Goal: Transaction & Acquisition: Purchase product/service

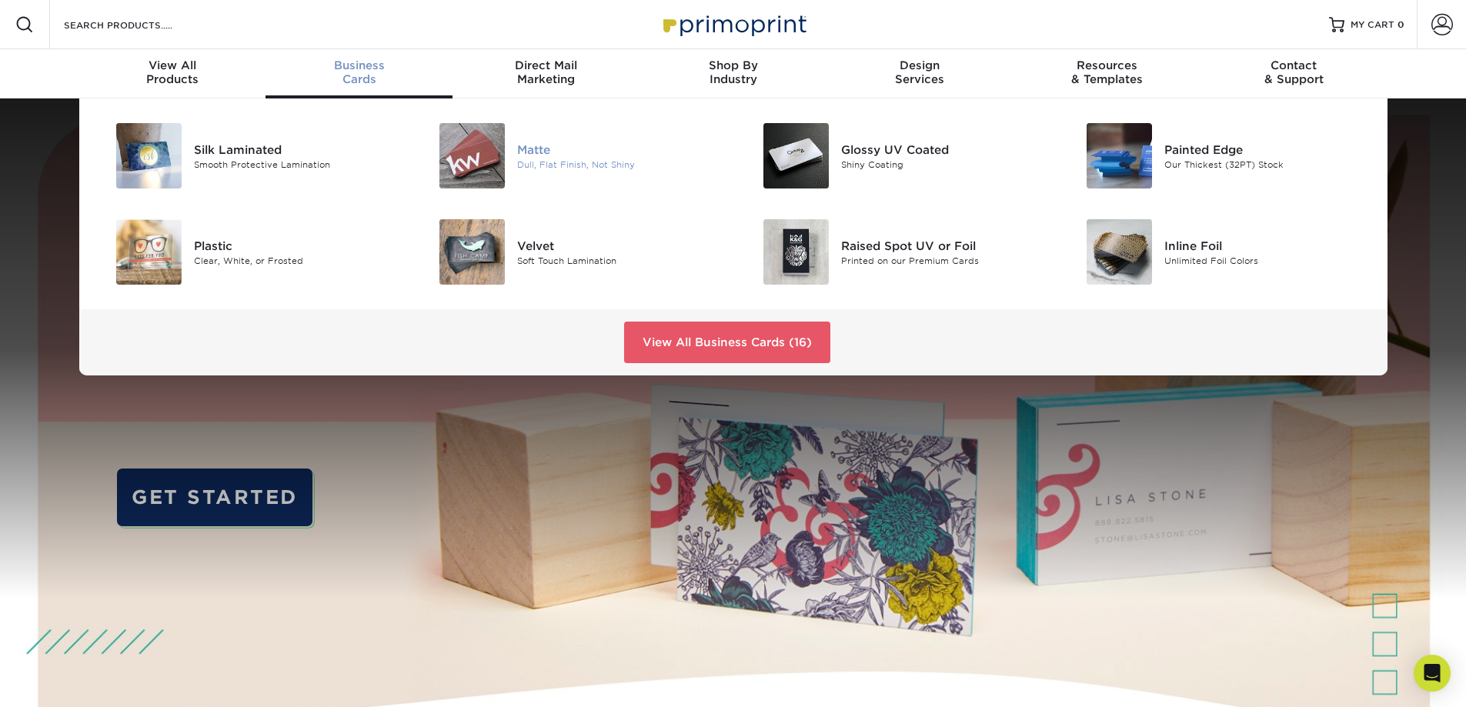
click at [510, 142] on div at bounding box center [463, 155] width 108 height 65
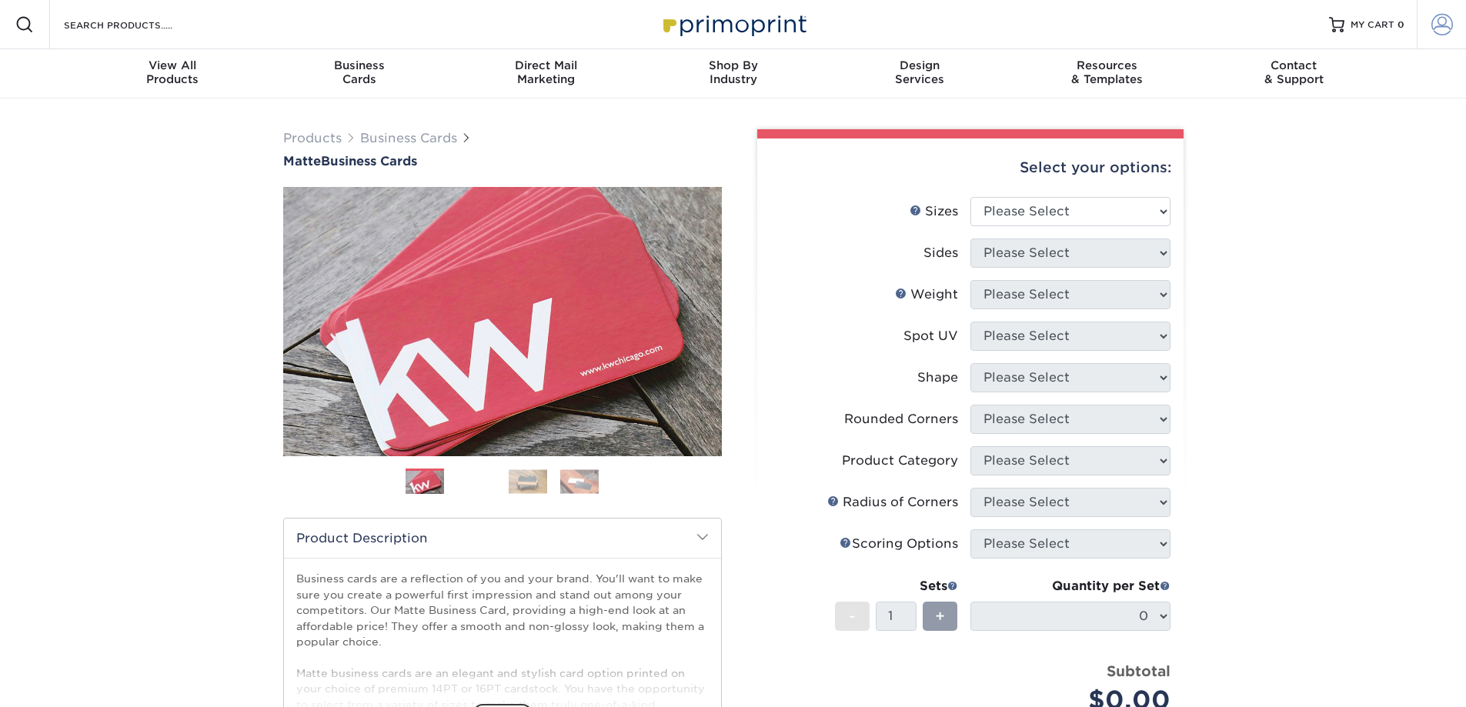
click at [1446, 24] on span at bounding box center [1442, 25] width 22 height 22
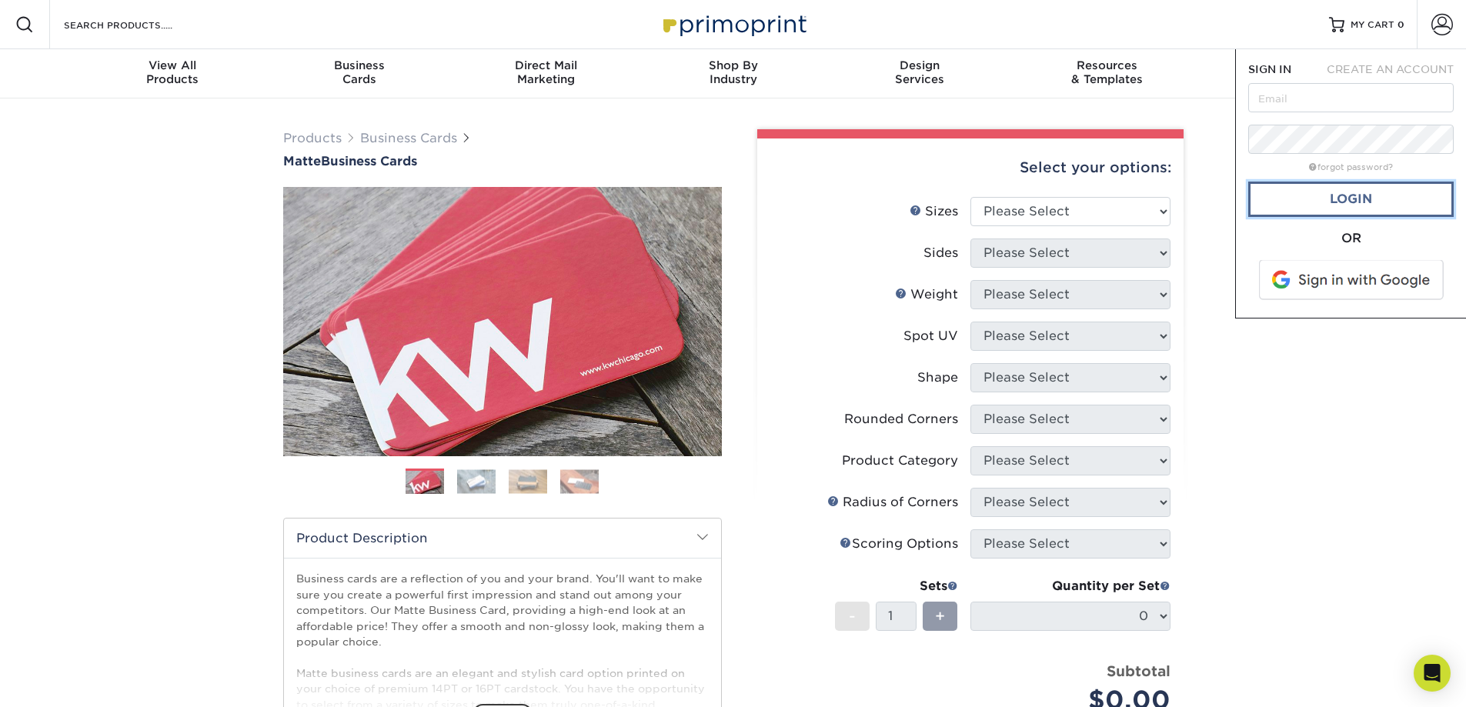
click at [1351, 199] on link "Login" at bounding box center [1350, 199] width 205 height 35
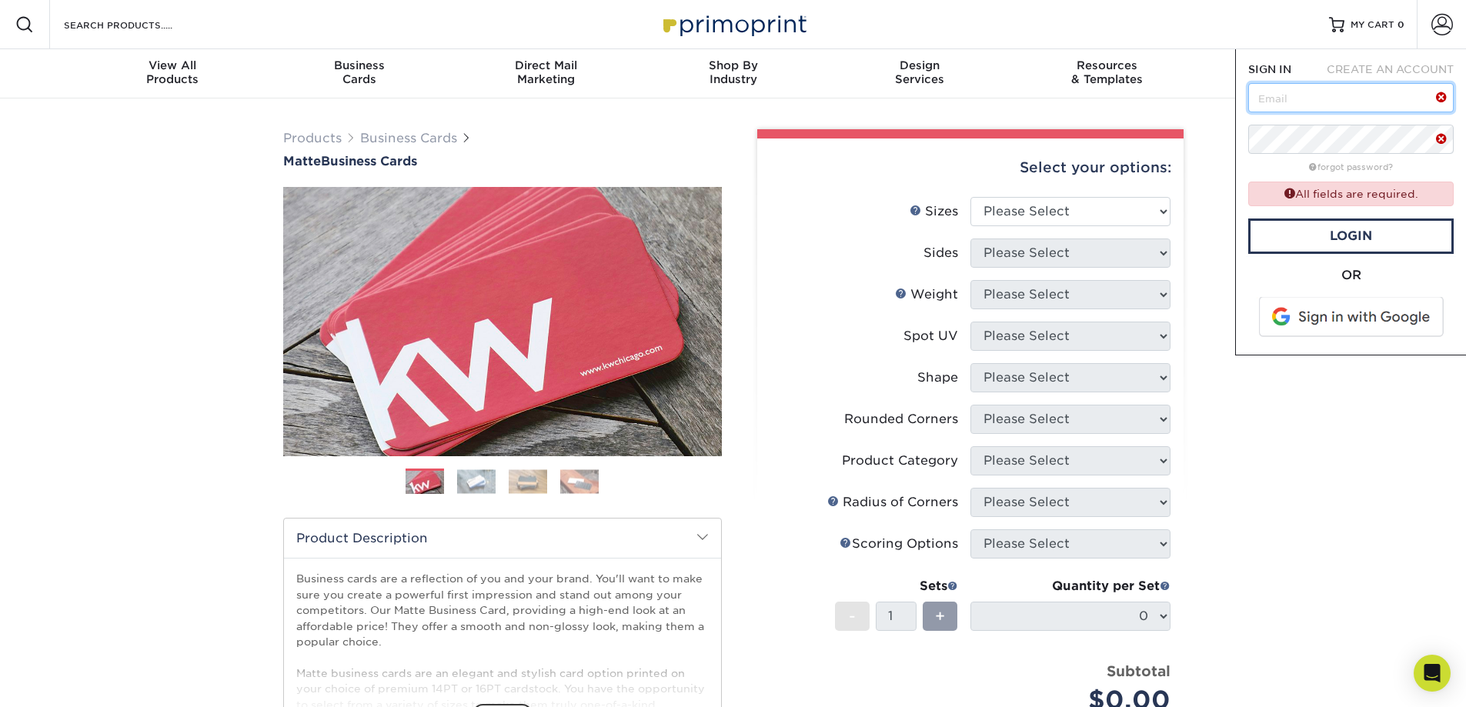
click at [1320, 98] on input "text" at bounding box center [1350, 97] width 205 height 29
click at [1318, 470] on div "Products Business Cards Matte Business Cards Previous Next 100 $ 9" at bounding box center [733, 522] width 1466 height 849
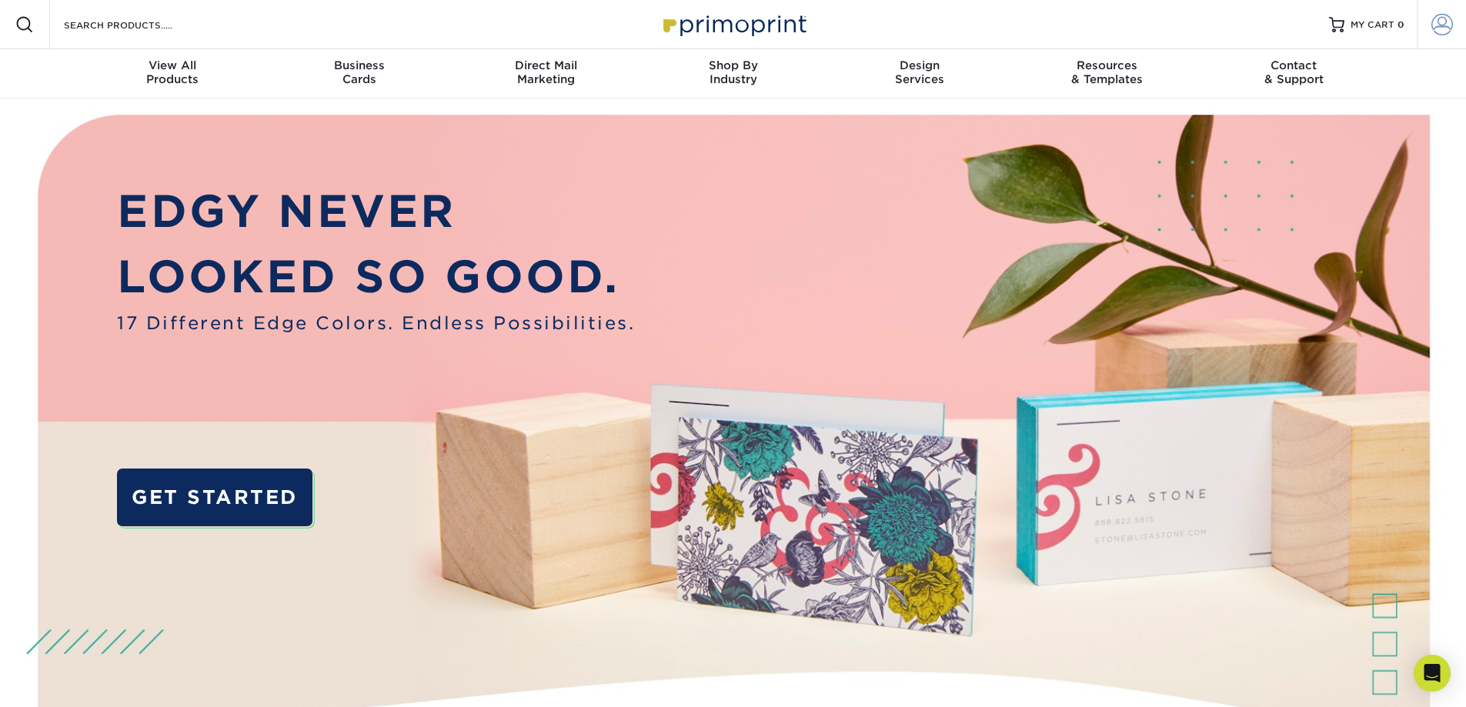
click at [1453, 18] on link "Account" at bounding box center [1440, 24] width 49 height 49
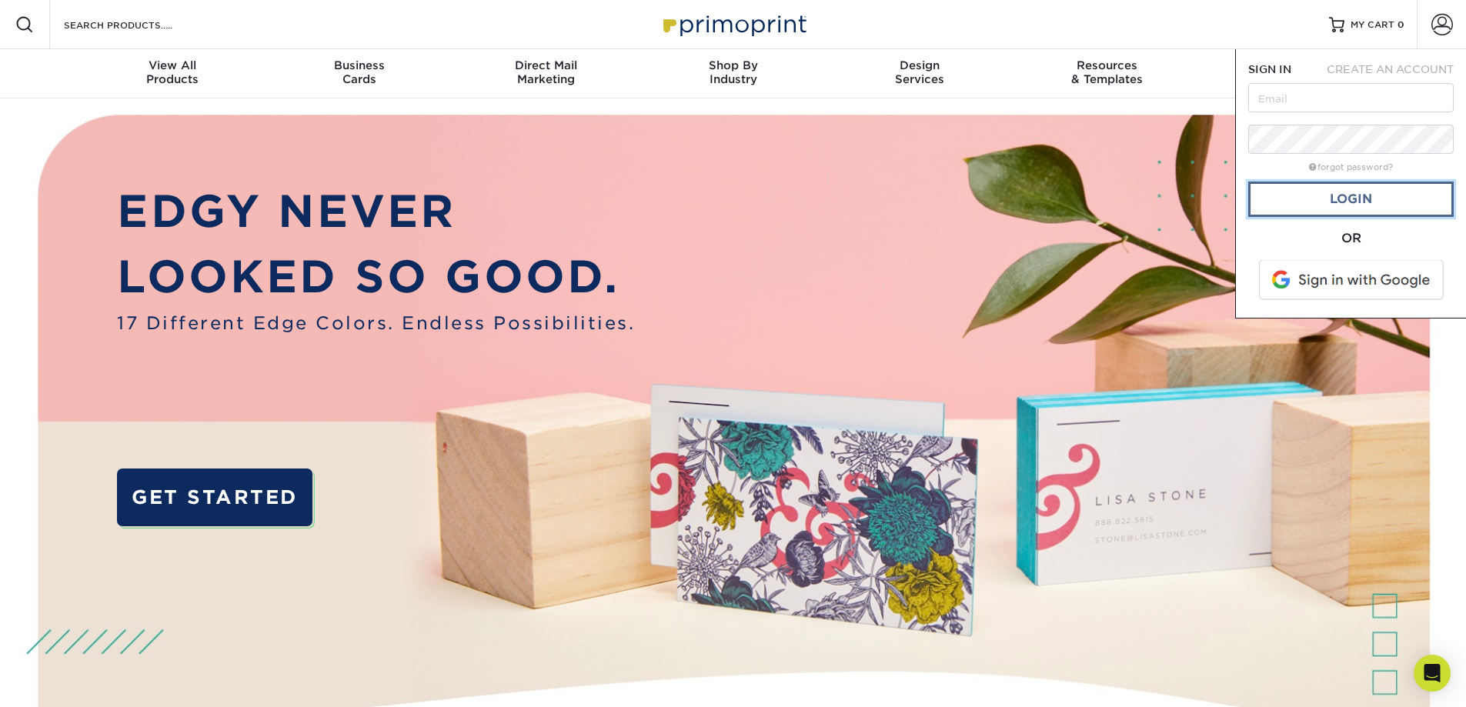
click at [1333, 196] on link "Login" at bounding box center [1350, 199] width 205 height 35
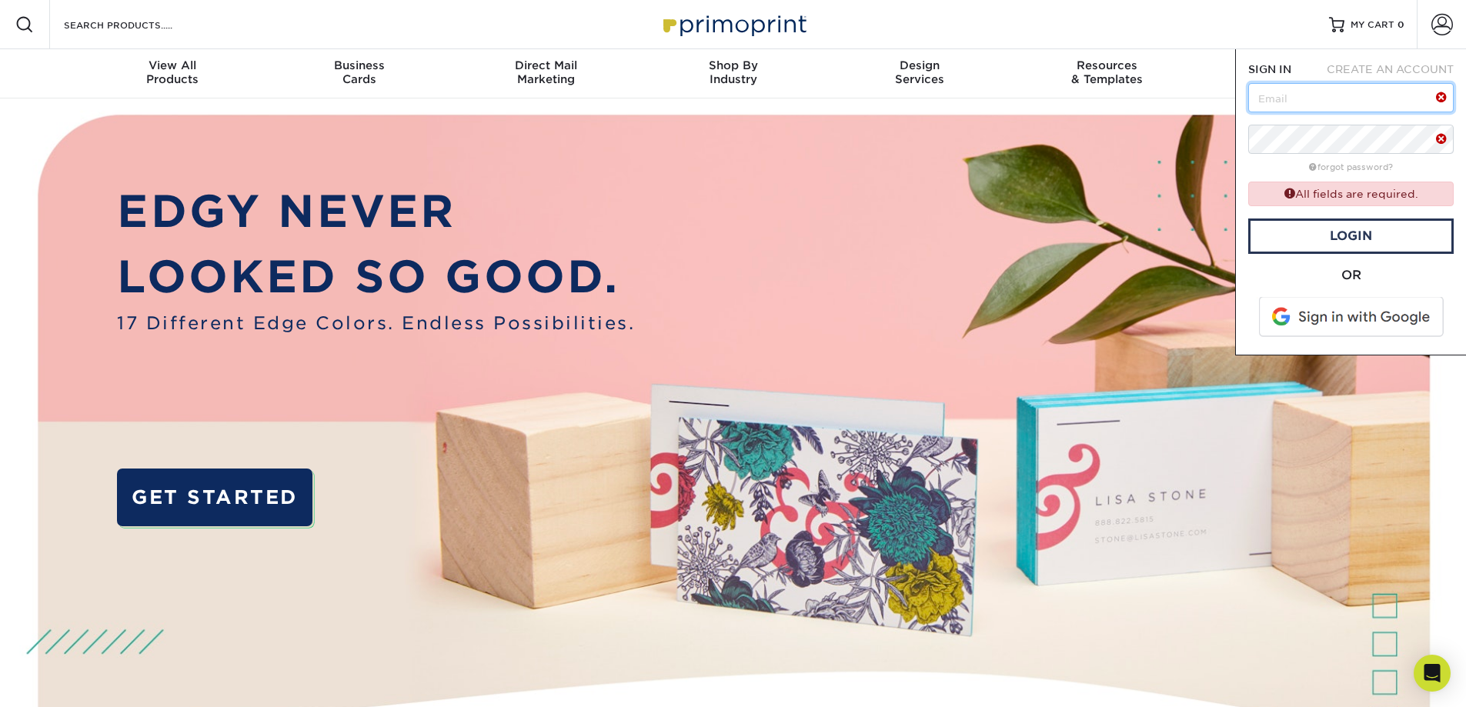
click at [1326, 99] on input "text" at bounding box center [1350, 97] width 205 height 29
click at [1305, 101] on input "text" at bounding box center [1350, 97] width 205 height 29
paste input "marketing@sheehancos.com"
click at [1335, 237] on link "Login" at bounding box center [1350, 235] width 205 height 35
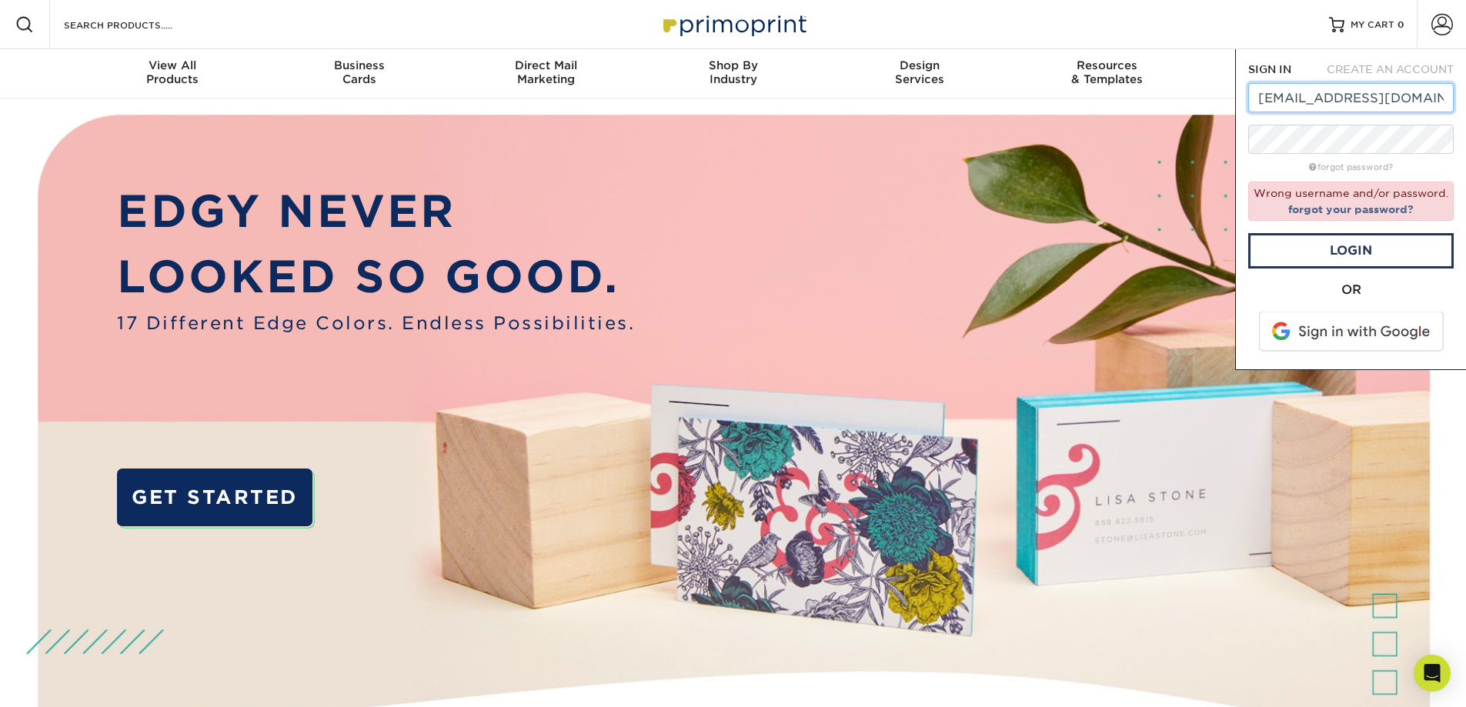
click at [1324, 102] on input "[EMAIL_ADDRESS][DOMAIN_NAME]" at bounding box center [1350, 97] width 205 height 29
click at [1336, 102] on input "[EMAIL_ADDRESS][DOMAIN_NAME]" at bounding box center [1350, 97] width 205 height 29
click at [1388, 94] on input "[EMAIL_ADDRESS][DOMAIN_NAME]" at bounding box center [1350, 97] width 205 height 29
click at [1419, 95] on input "[EMAIL_ADDRESS][DOMAIN_NAME]" at bounding box center [1350, 97] width 205 height 29
click at [1308, 100] on input "[EMAIL_ADDRESS][DOMAIN_NAME]" at bounding box center [1350, 97] width 205 height 29
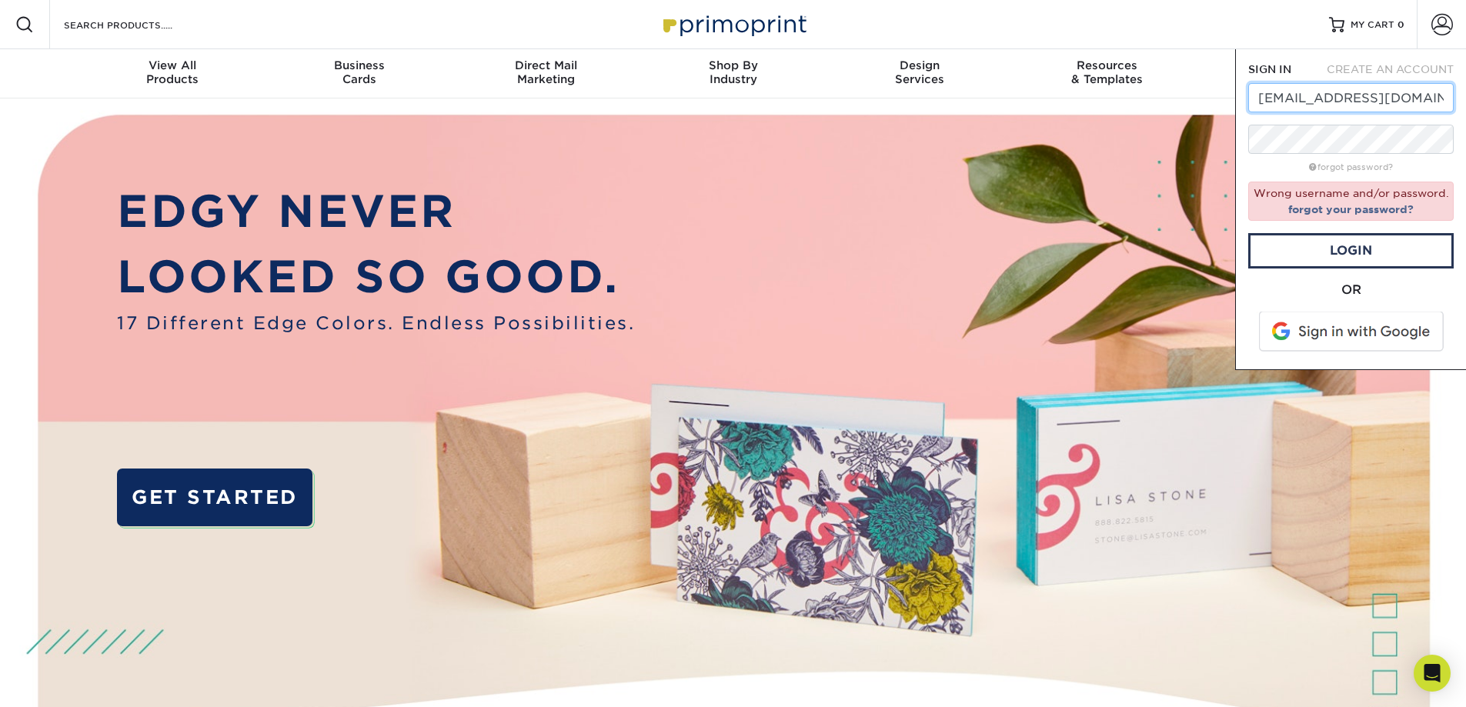
click at [1325, 107] on input "[EMAIL_ADDRESS][DOMAIN_NAME]" at bounding box center [1350, 97] width 205 height 29
click at [1260, 101] on input "[EMAIL_ADDRESS][DOMAIN_NAME]" at bounding box center [1350, 97] width 205 height 29
click at [1399, 102] on input "[EMAIL_ADDRESS][DOMAIN_NAME]" at bounding box center [1350, 97] width 205 height 29
type input "[EMAIL_ADDRESS][DOMAIN_NAME]"
click at [1357, 250] on link "Login" at bounding box center [1350, 250] width 205 height 35
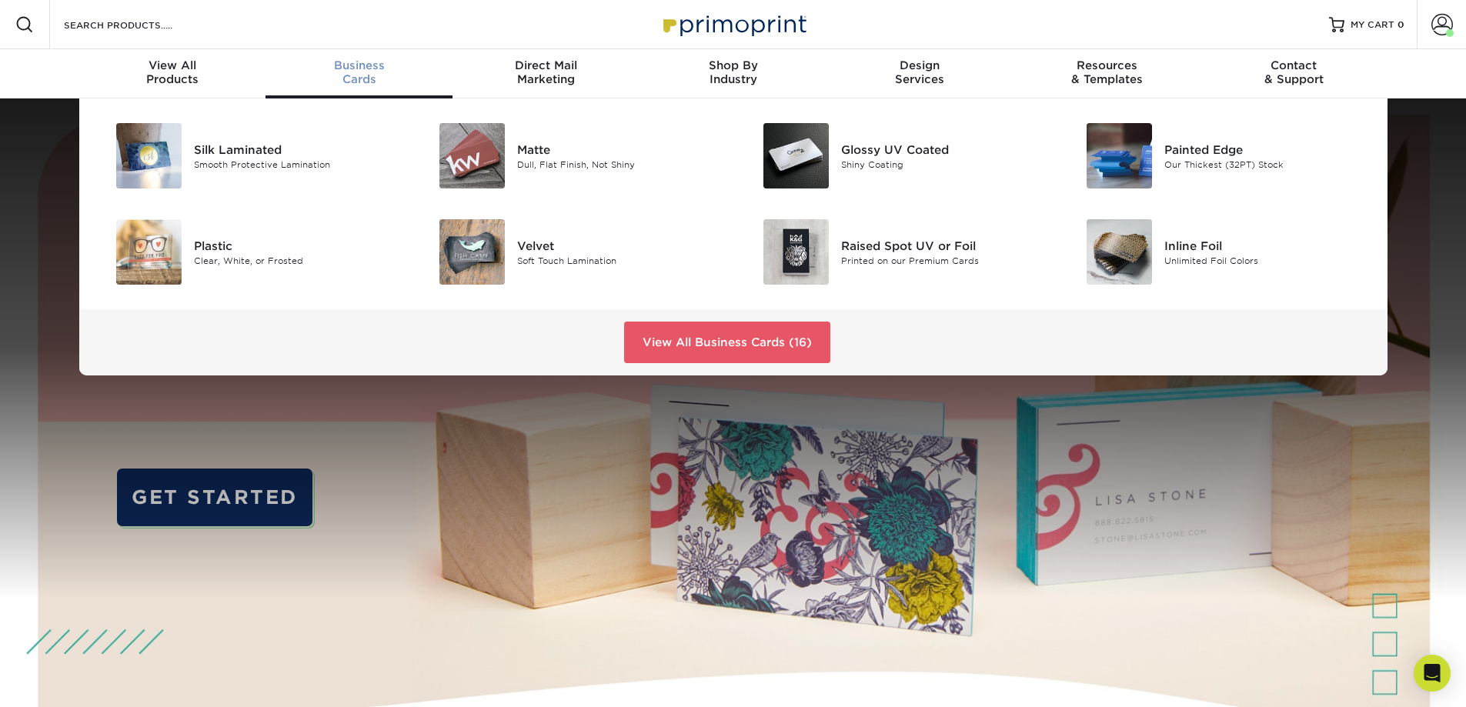
click at [373, 68] on span "Business" at bounding box center [358, 65] width 187 height 14
click at [499, 152] on img at bounding box center [471, 155] width 65 height 65
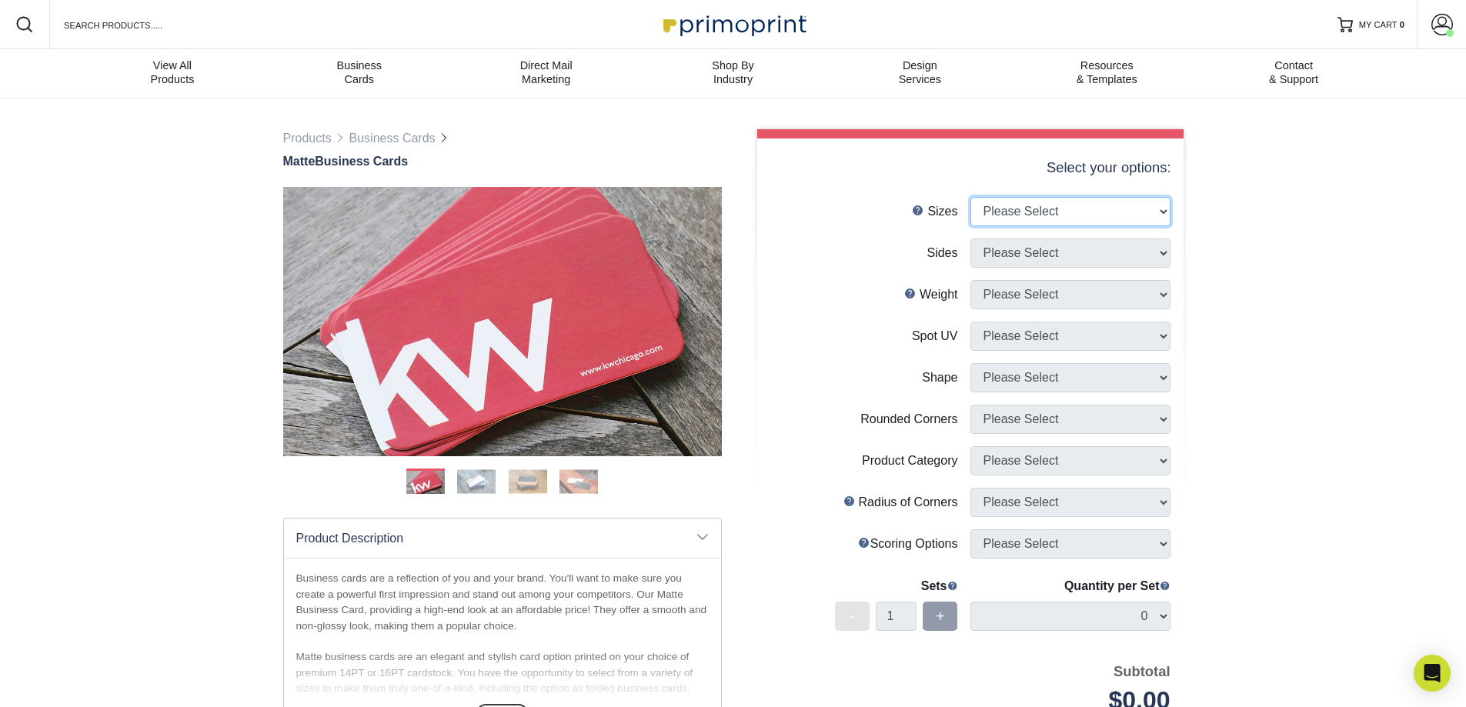
click at [1060, 222] on select "Please Select 1.5" x 3.5" - Mini 1.75" x 3.5" - Mini 2" x 2" - Square 2" x 3" -…" at bounding box center [1070, 211] width 200 height 29
select select "2.00x3.50"
click at [970, 197] on select "Please Select 1.5" x 3.5" - Mini 1.75" x 3.5" - Mini 2" x 2" - Square 2" x 3" -…" at bounding box center [1070, 211] width 200 height 29
click at [1045, 253] on select "Please Select Print Both Sides Print Front Only" at bounding box center [1070, 252] width 200 height 29
select select "13abbda7-1d64-4f25-8bb2-c179b224825d"
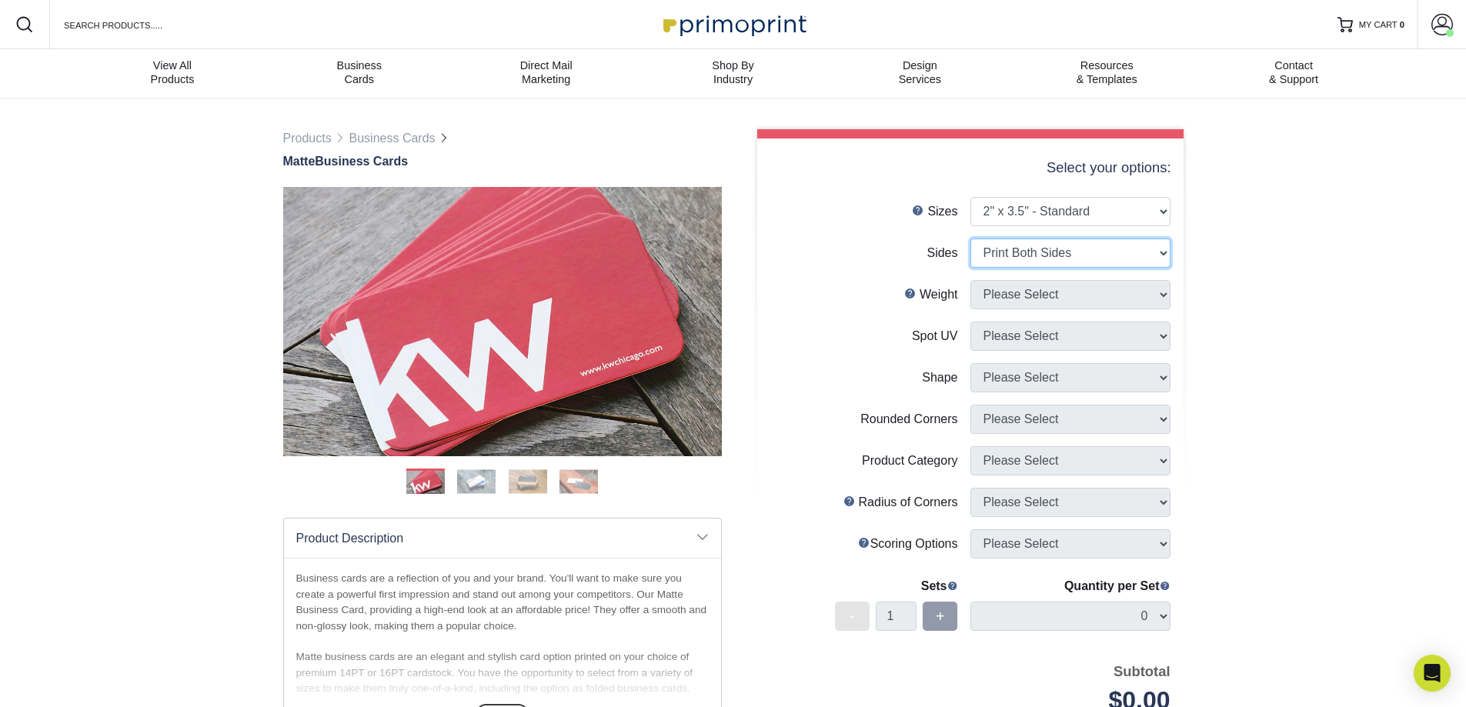
click at [970, 238] on select "Please Select Print Both Sides Print Front Only" at bounding box center [1070, 252] width 200 height 29
click at [1026, 282] on select "Please Select 16PT 14PT" at bounding box center [1070, 294] width 200 height 29
select select "16PT"
click at [970, 280] on select "Please Select 16PT 14PT" at bounding box center [1070, 294] width 200 height 29
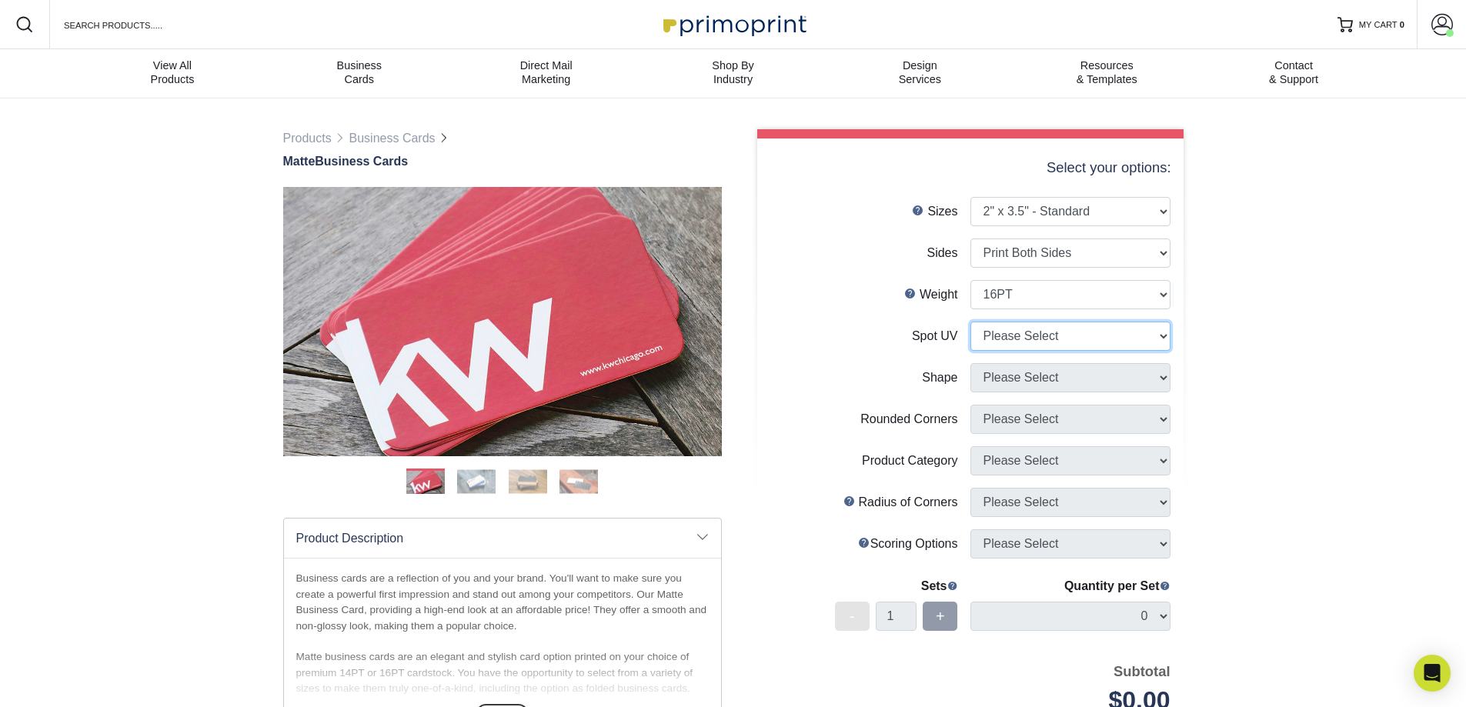
click at [1016, 334] on select "Please Select No Spot UV Front and Back (Both Sides) Front Only Back Only" at bounding box center [1070, 336] width 200 height 29
select select "3"
click at [970, 322] on select "Please Select No Spot UV Front and Back (Both Sides) Front Only Back Only" at bounding box center [1070, 336] width 200 height 29
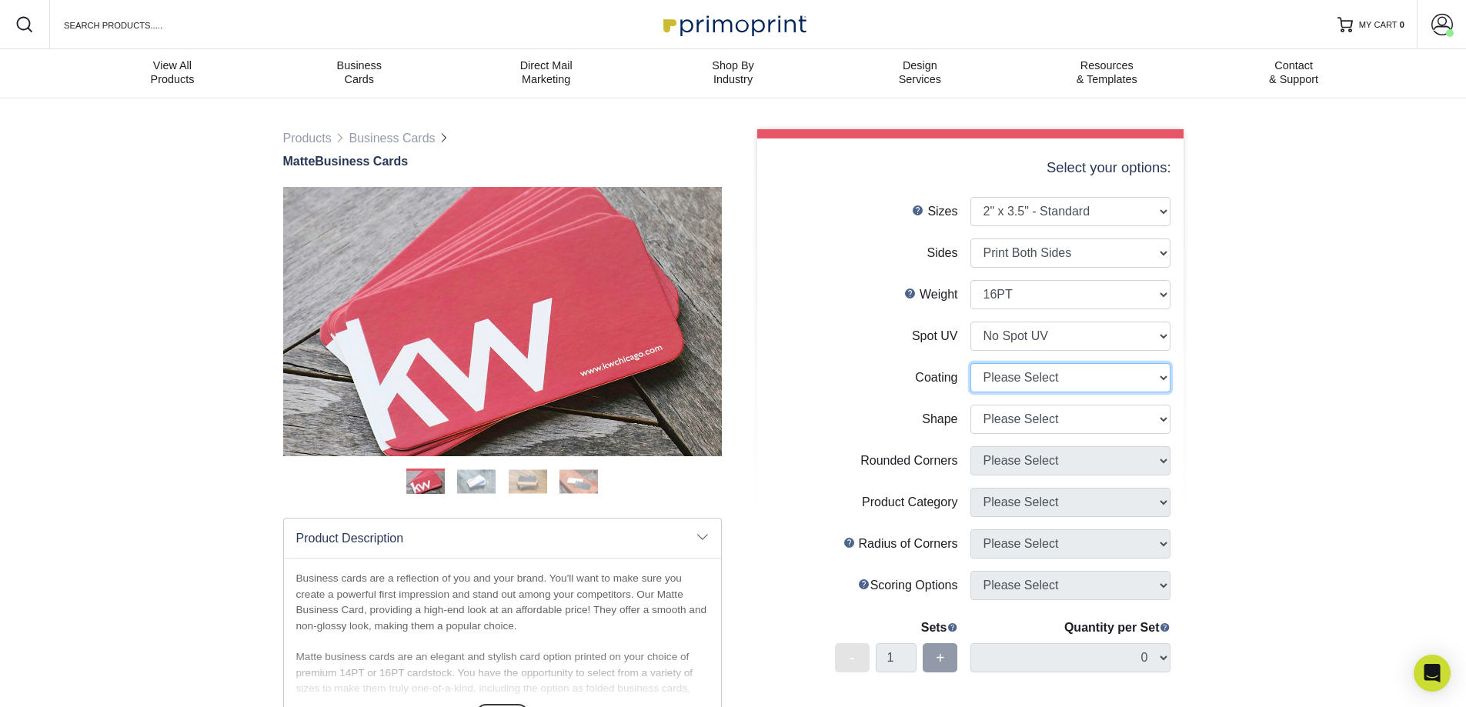
click at [997, 372] on select at bounding box center [1070, 377] width 200 height 29
select select "121bb7b5-3b4d-429f-bd8d-bbf80e953313"
click at [970, 363] on select at bounding box center [1070, 377] width 200 height 29
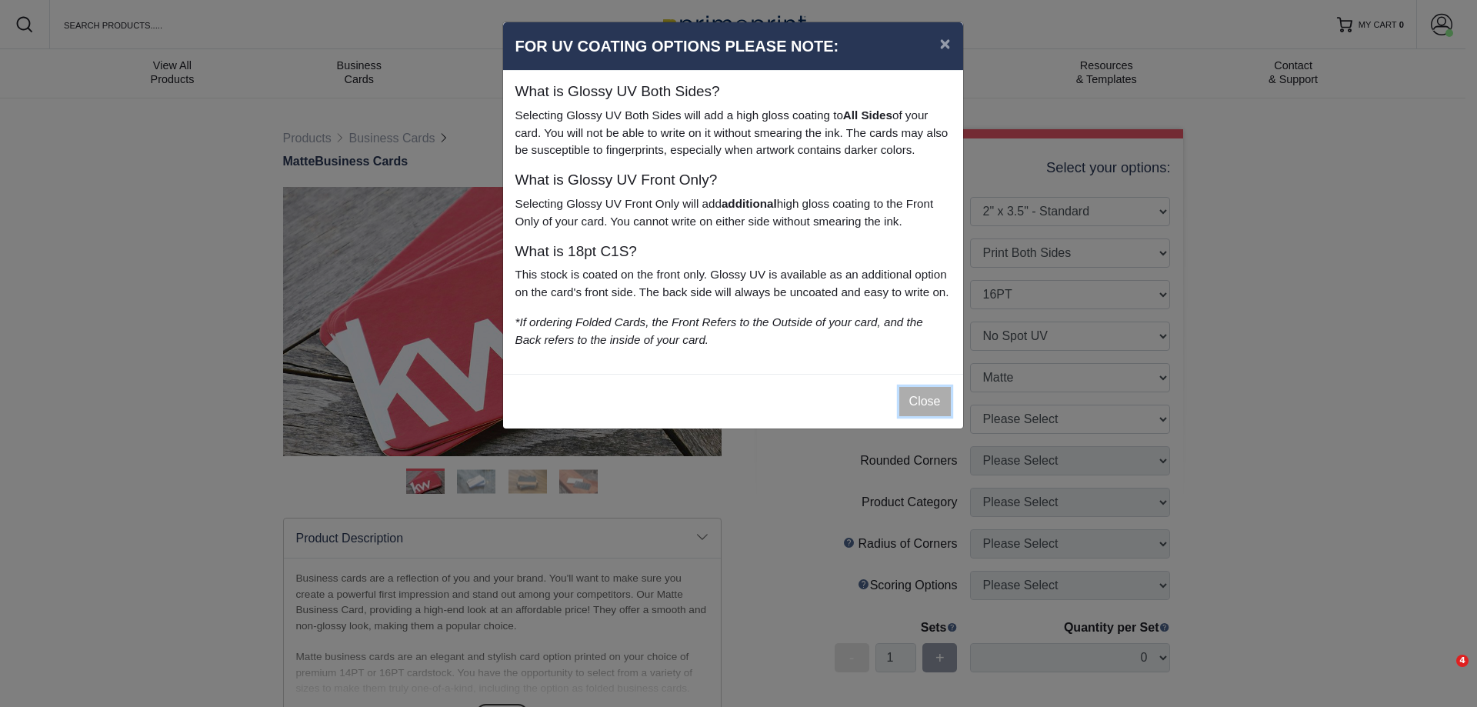
click at [910, 416] on button "Close" at bounding box center [925, 401] width 52 height 29
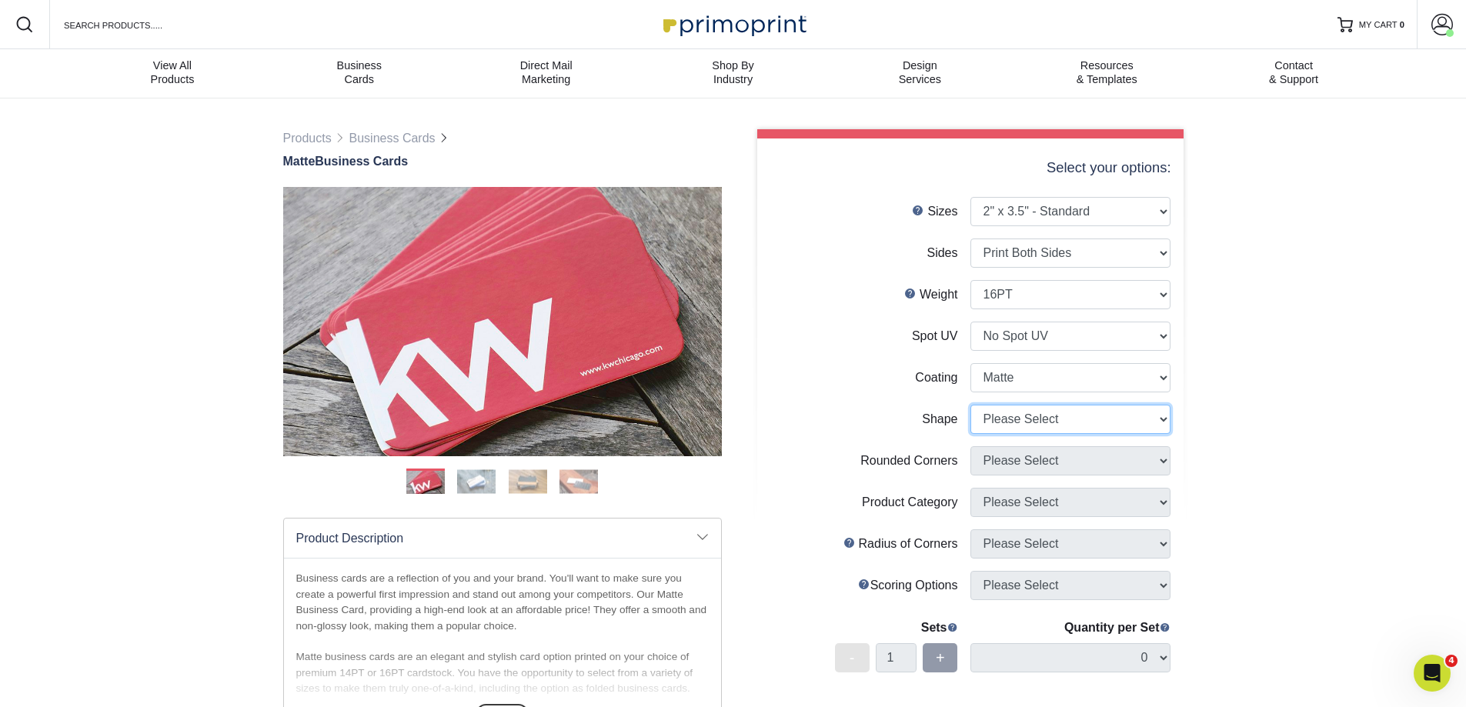
click at [1023, 422] on select "Please Select Standard Oval" at bounding box center [1070, 419] width 200 height 29
select select "standard"
click at [970, 405] on select "Please Select Standard Oval" at bounding box center [1070, 419] width 200 height 29
click at [1014, 454] on select "Please Select Yes - Round 2 Corners Yes - Round 4 Corners No" at bounding box center [1070, 460] width 200 height 29
select select "0"
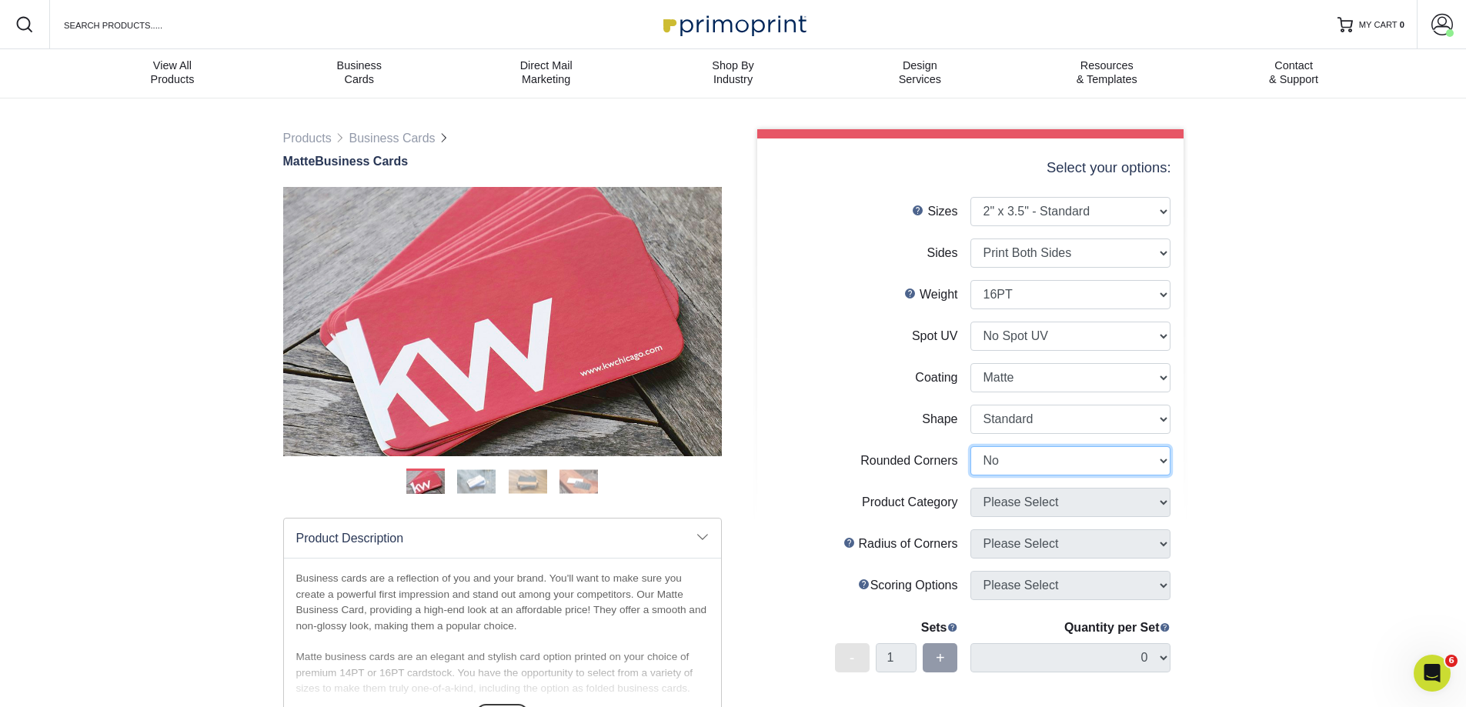
click at [970, 446] on select "Please Select Yes - Round 2 Corners Yes - Round 4 Corners No" at bounding box center [1070, 460] width 200 height 29
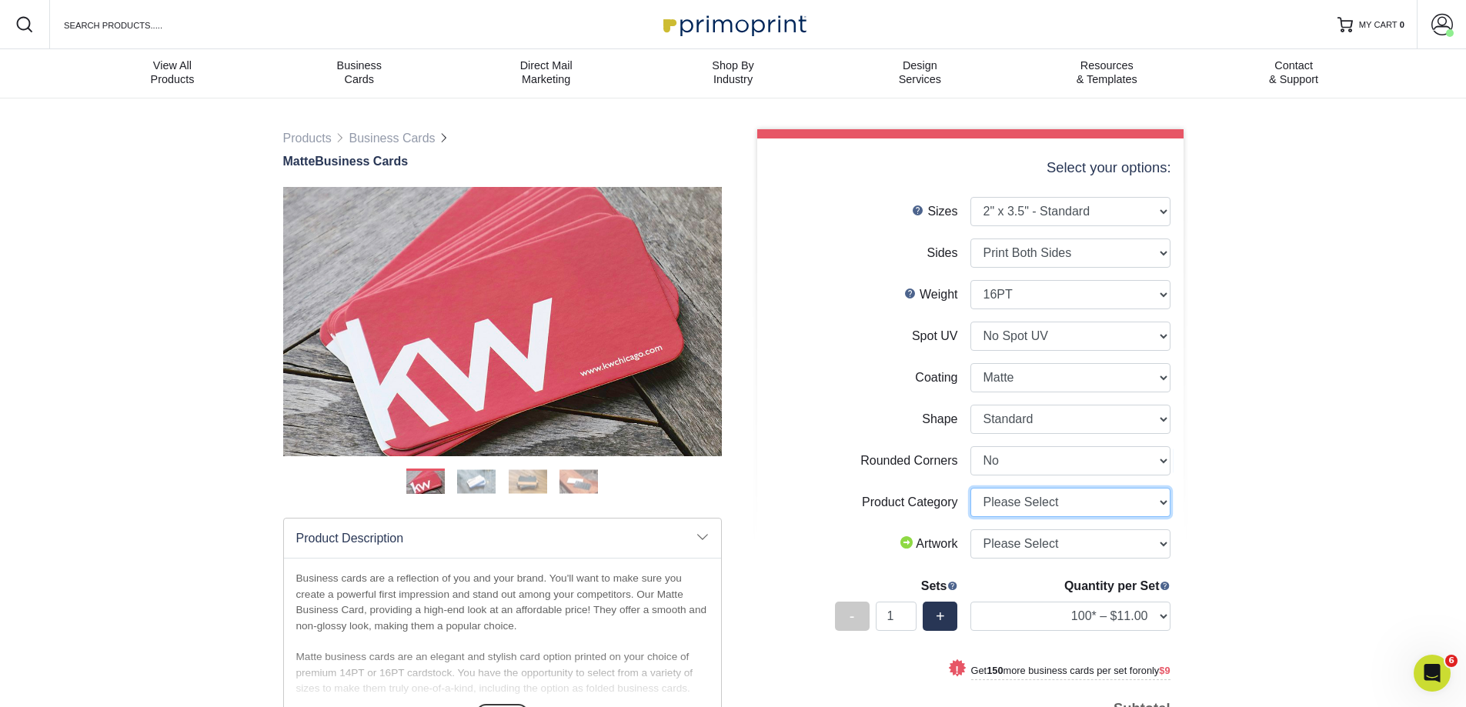
click at [1066, 503] on select "Please Select Business Cards" at bounding box center [1070, 502] width 200 height 29
select select "3b5148f1-0588-4f88-a218-97bcfdce65c1"
click at [970, 488] on select "Please Select Business Cards" at bounding box center [1070, 502] width 200 height 29
click at [1072, 535] on select "Please Select I will upload files I need a design - $100" at bounding box center [1070, 543] width 200 height 29
select select "upload"
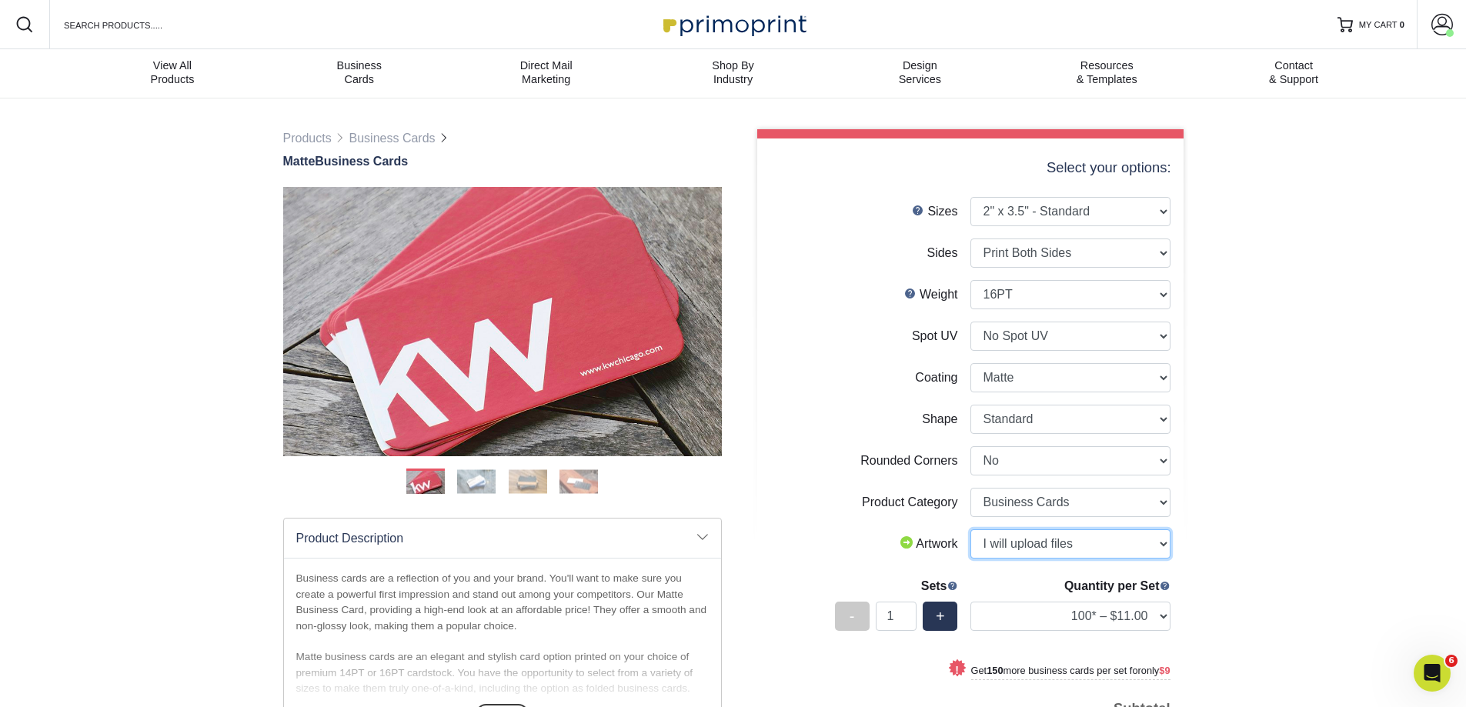
click at [970, 529] on select "Please Select I will upload files I need a design - $100" at bounding box center [1070, 543] width 200 height 29
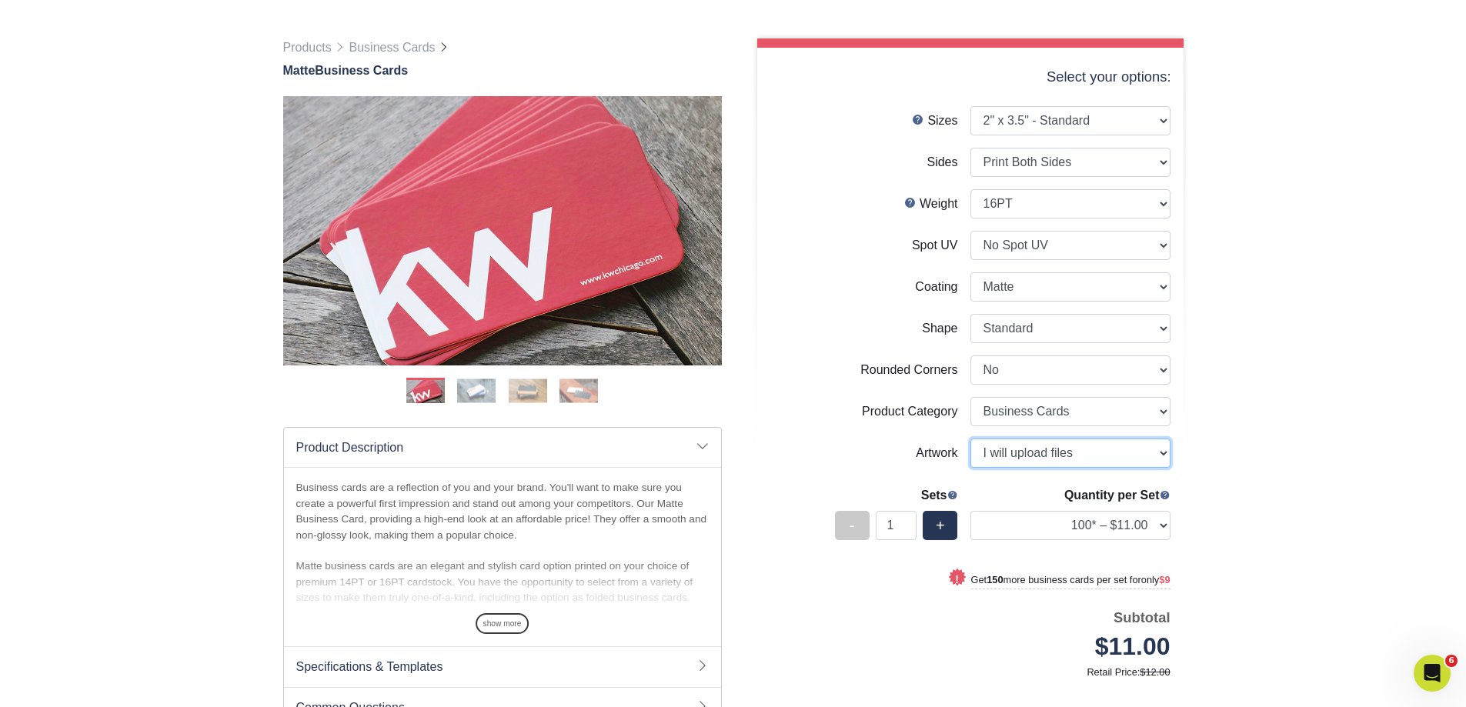
scroll to position [154, 0]
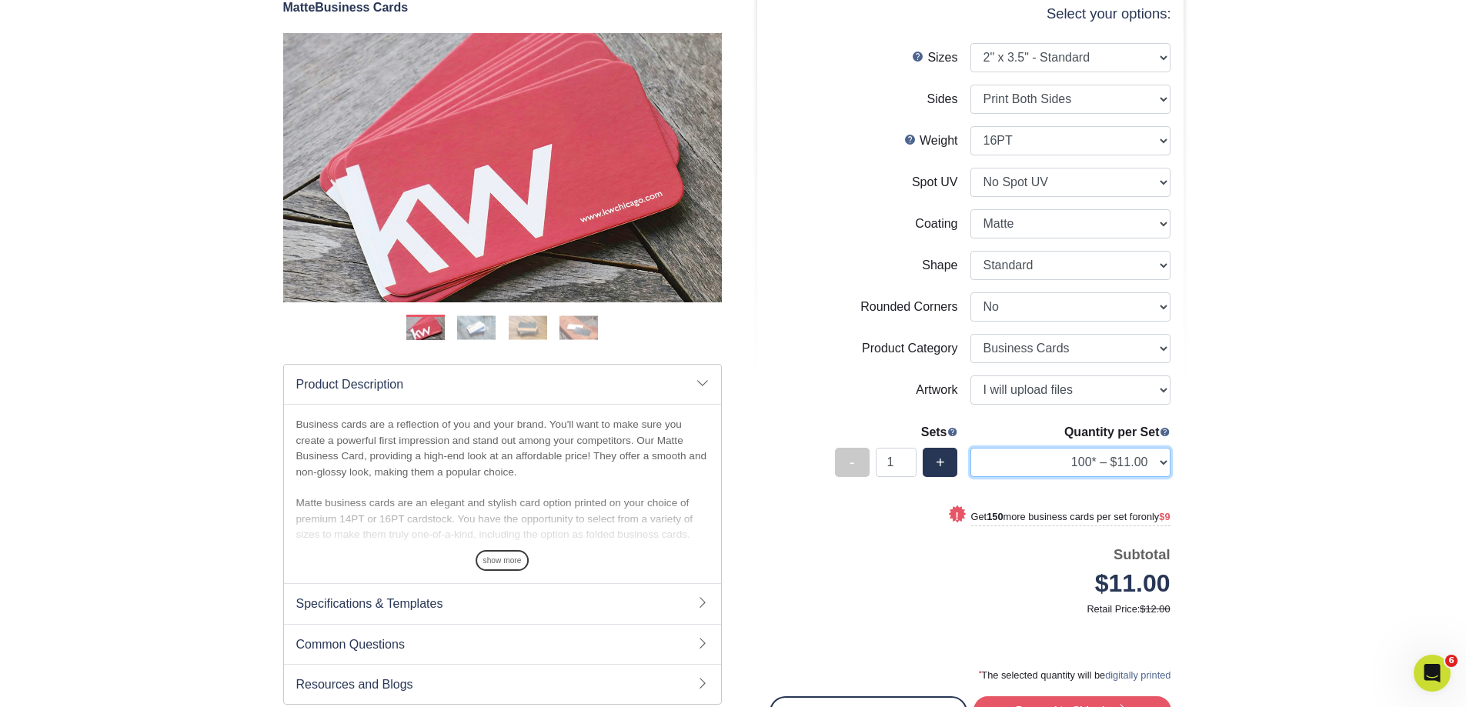
click at [1153, 466] on select "100* – $11.00 250* – $20.00 500 – $39.00 1000 – $49.00 2500 – $87.00 5000 – $16…" at bounding box center [1070, 462] width 200 height 29
select select "500 – $39.00"
click at [970, 448] on select "100* – $11.00 250* – $20.00 500 – $39.00 1000 – $49.00 2500 – $87.00 5000 – $16…" at bounding box center [1070, 462] width 200 height 29
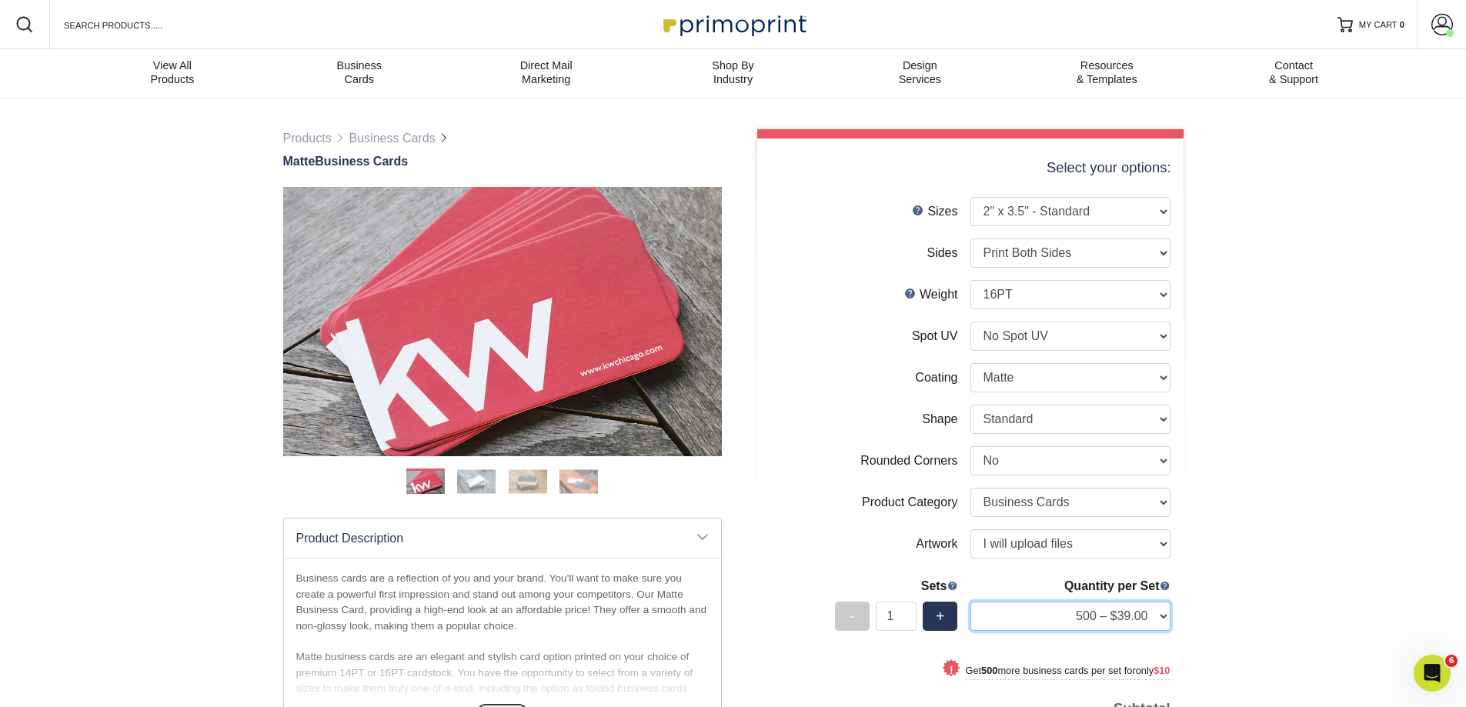
scroll to position [77, 0]
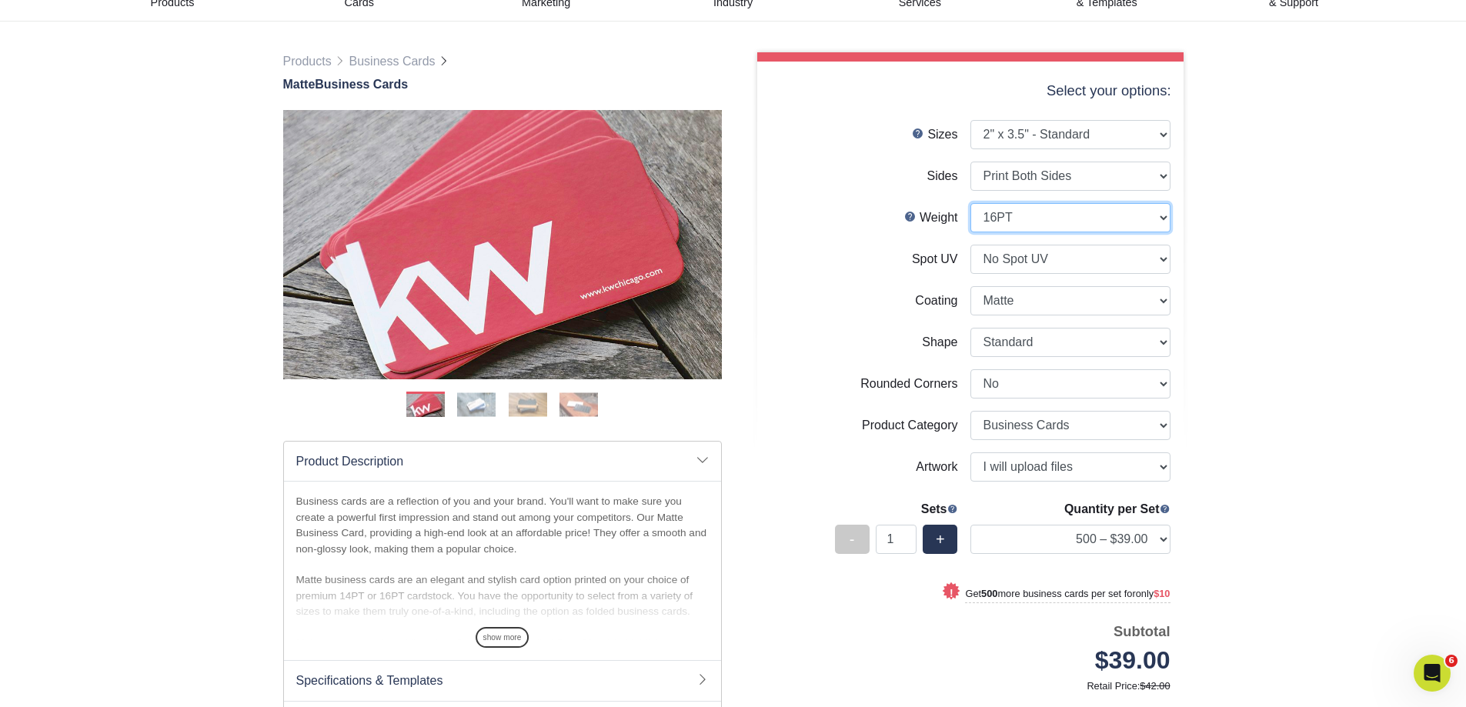
click at [1158, 224] on select "Please Select 16PT 14PT" at bounding box center [1070, 217] width 200 height 29
click at [1243, 236] on div "Products Business Cards Matte Business Cards Previous Next 100 $ 8" at bounding box center [733, 472] width 1466 height 900
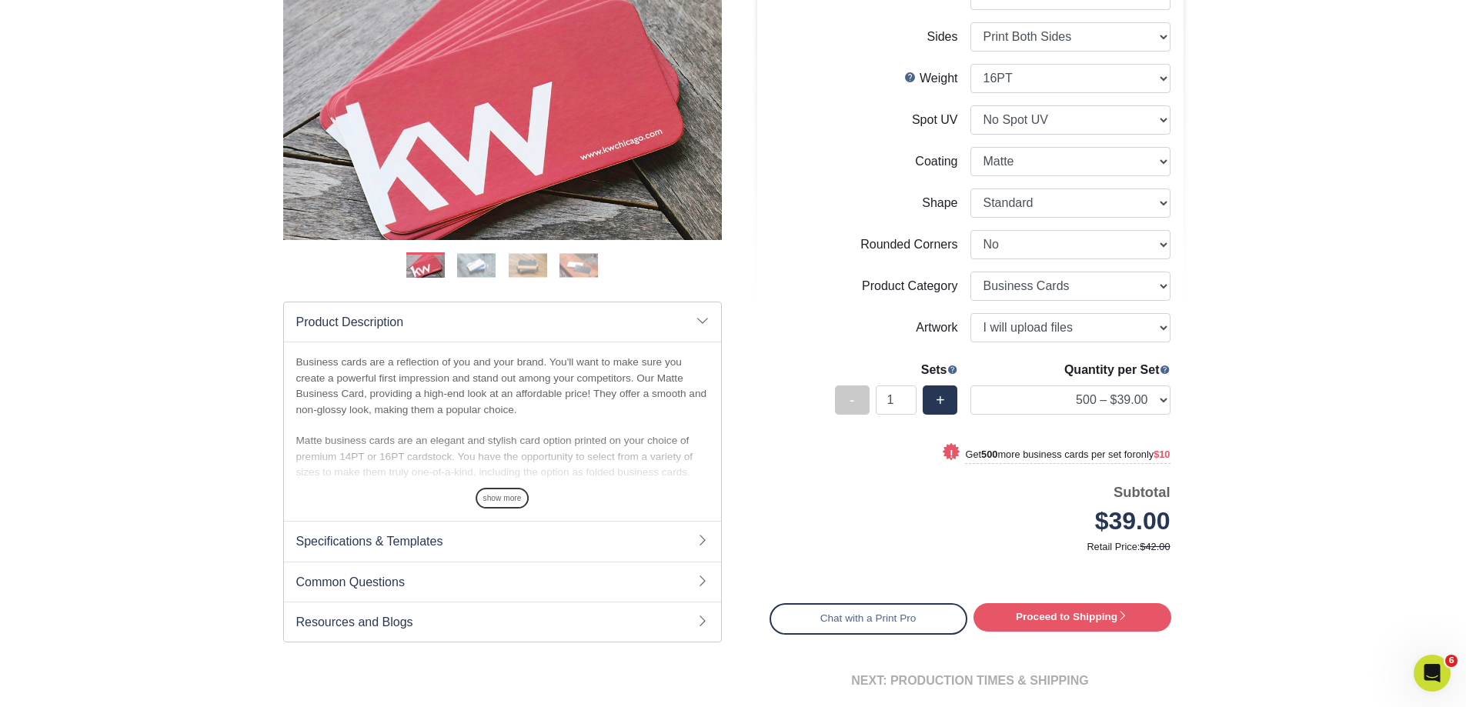
scroll to position [231, 0]
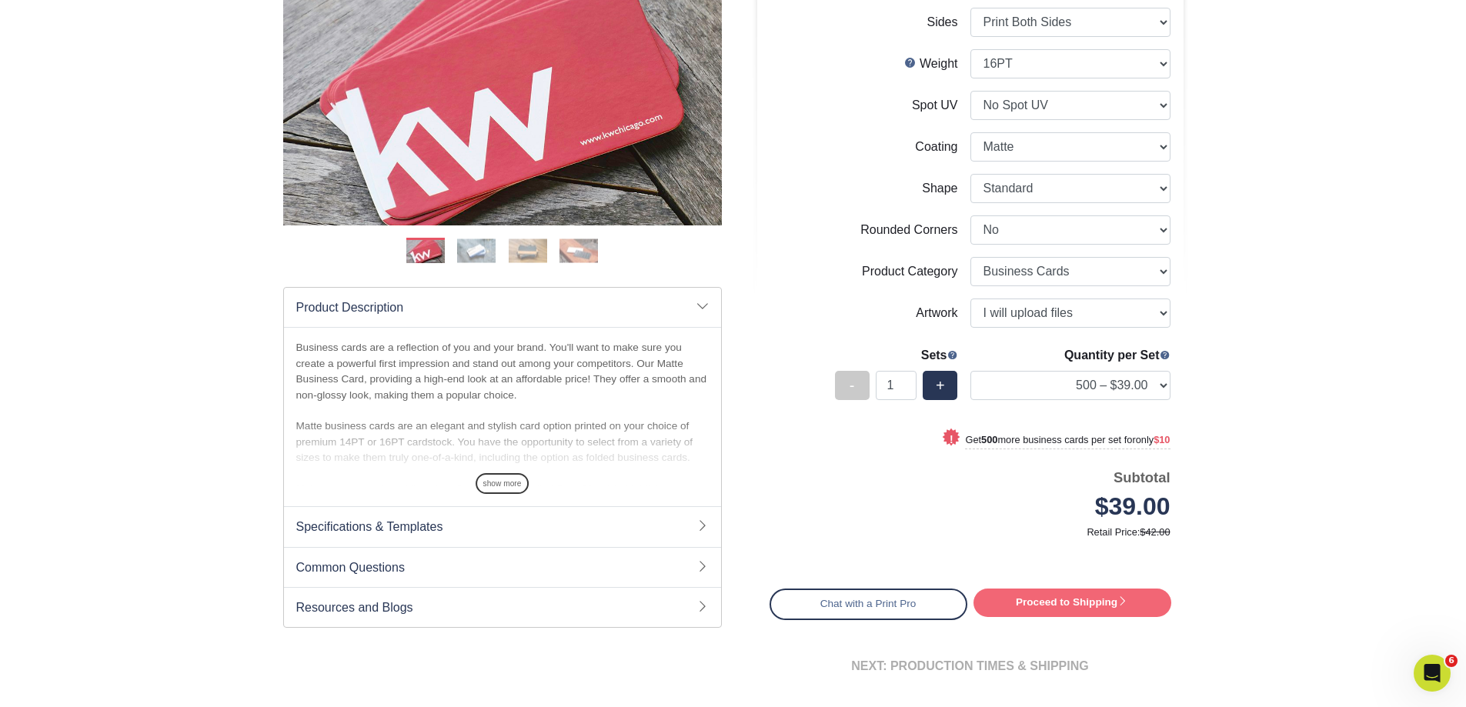
click at [1081, 605] on link "Proceed to Shipping" at bounding box center [1072, 603] width 198 height 28
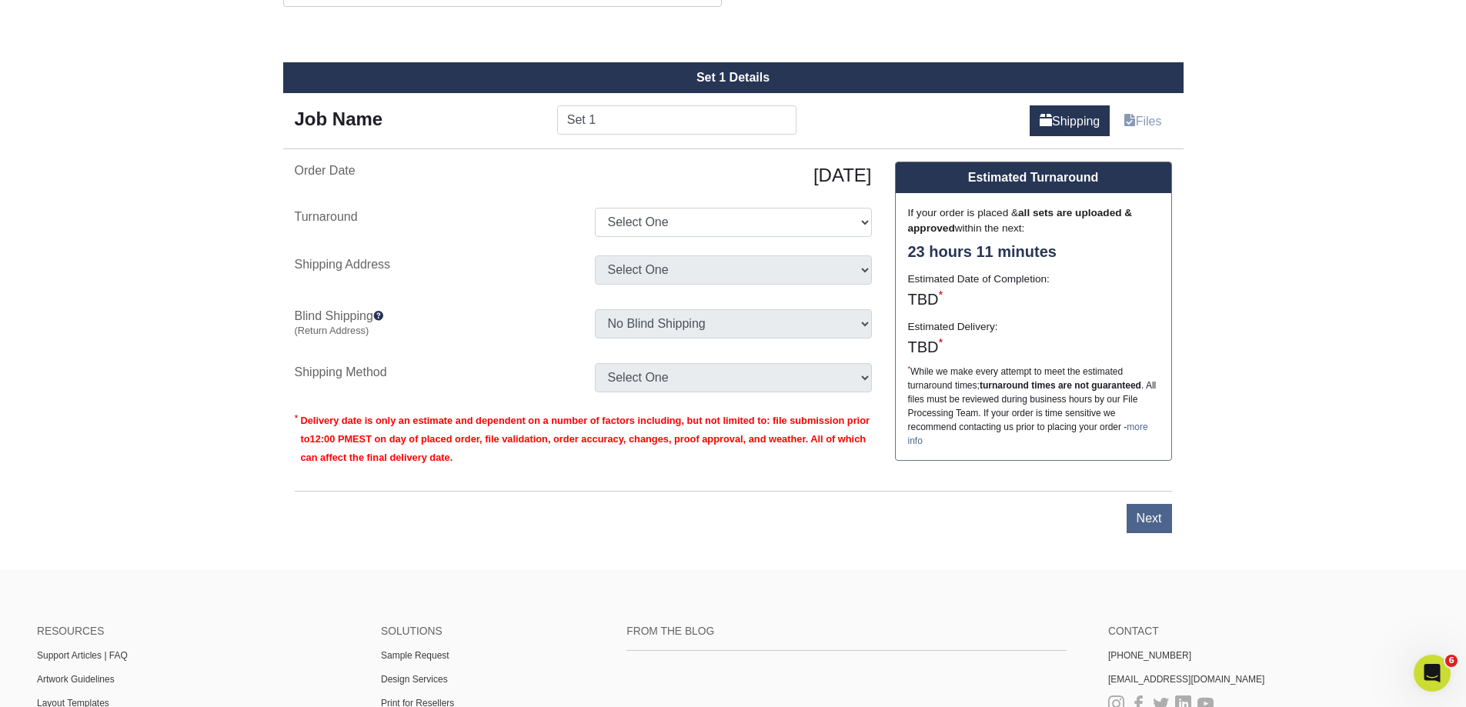
scroll to position [862, 0]
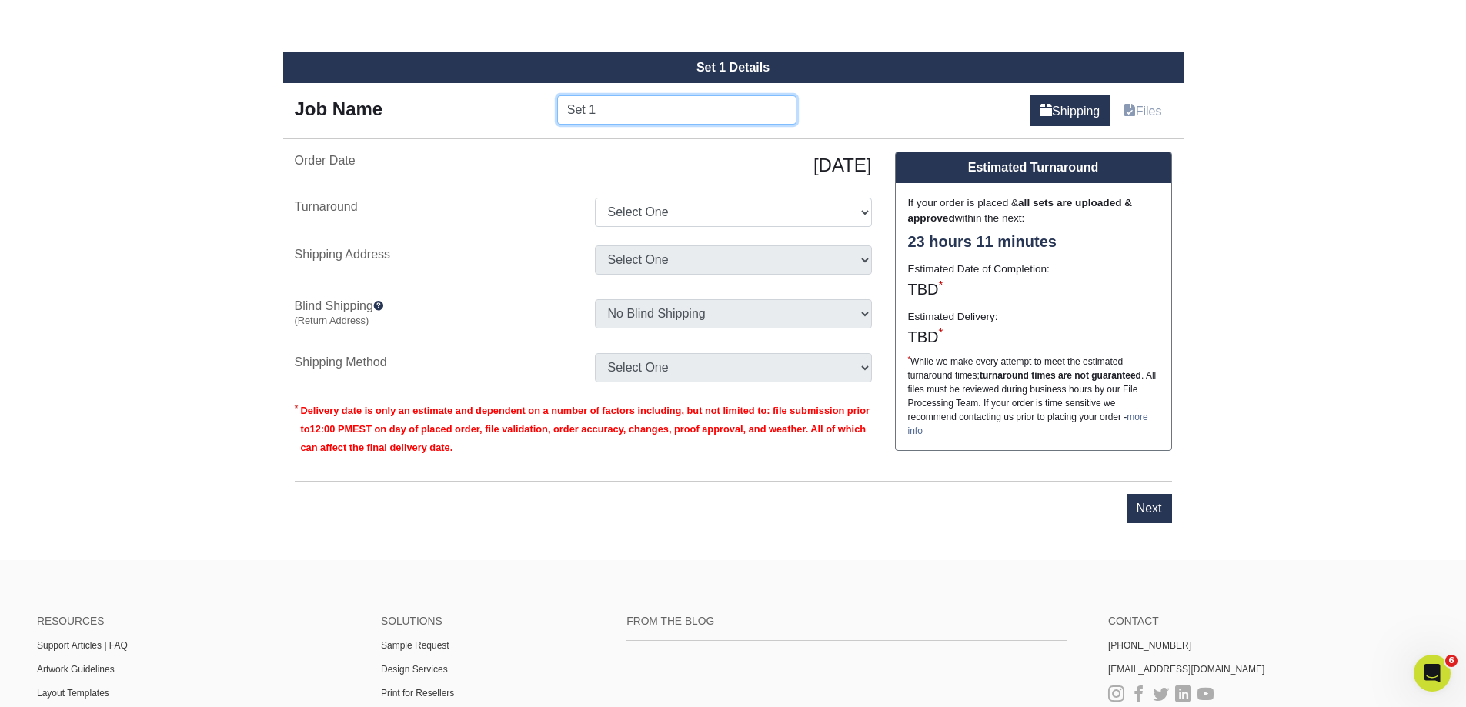
drag, startPoint x: 623, startPoint y: 115, endPoint x: 529, endPoint y: 115, distance: 93.9
click at [529, 115] on div "Job Name Set 1" at bounding box center [545, 109] width 525 height 29
type input "A"
type input "Beechwood ABT Liberto"
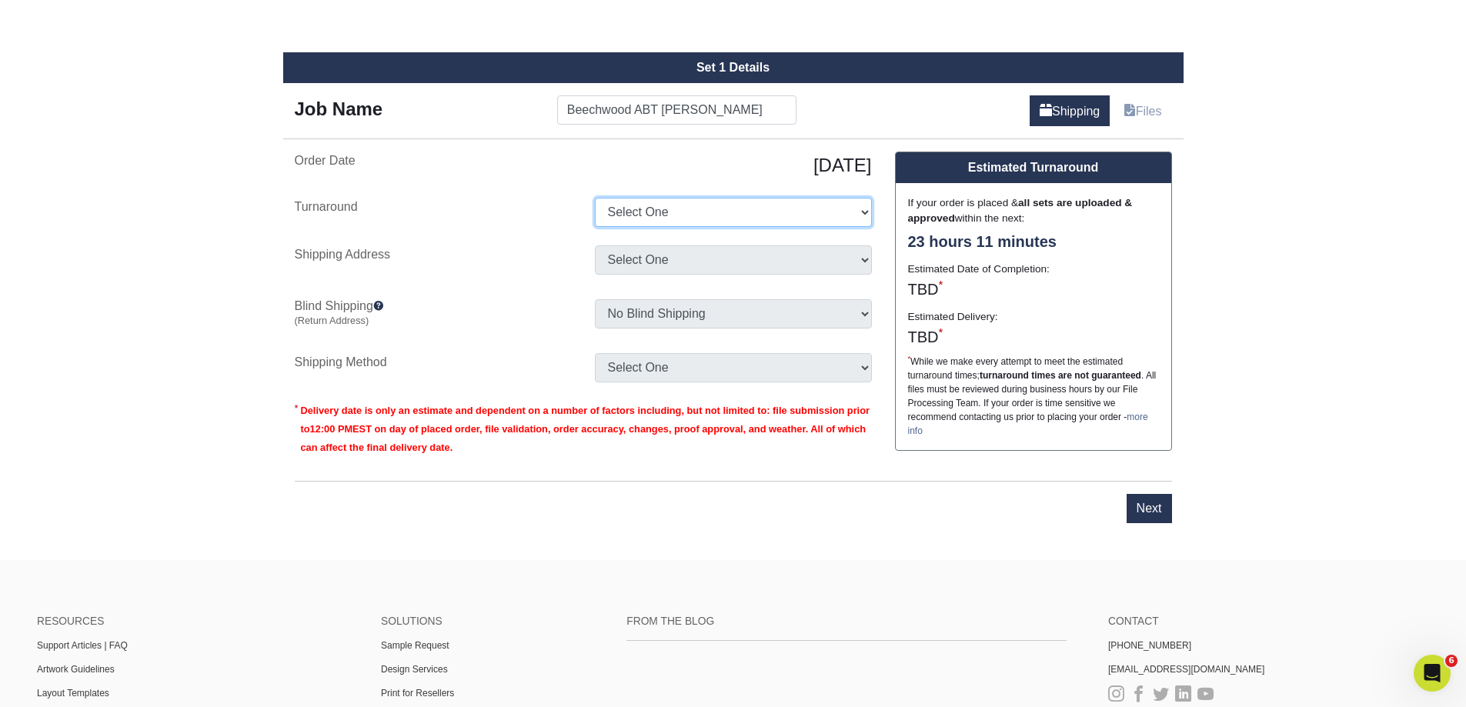
click at [676, 207] on select "Select One 2-4 Business Days 2 Day Next Business Day" at bounding box center [733, 212] width 277 height 29
select select "b78ebb40-f3d8-446a-8df3-6de10c612245"
click at [595, 198] on select "Select One 2-4 Business Days 2 Day Next Business Day" at bounding box center [733, 212] width 277 height 29
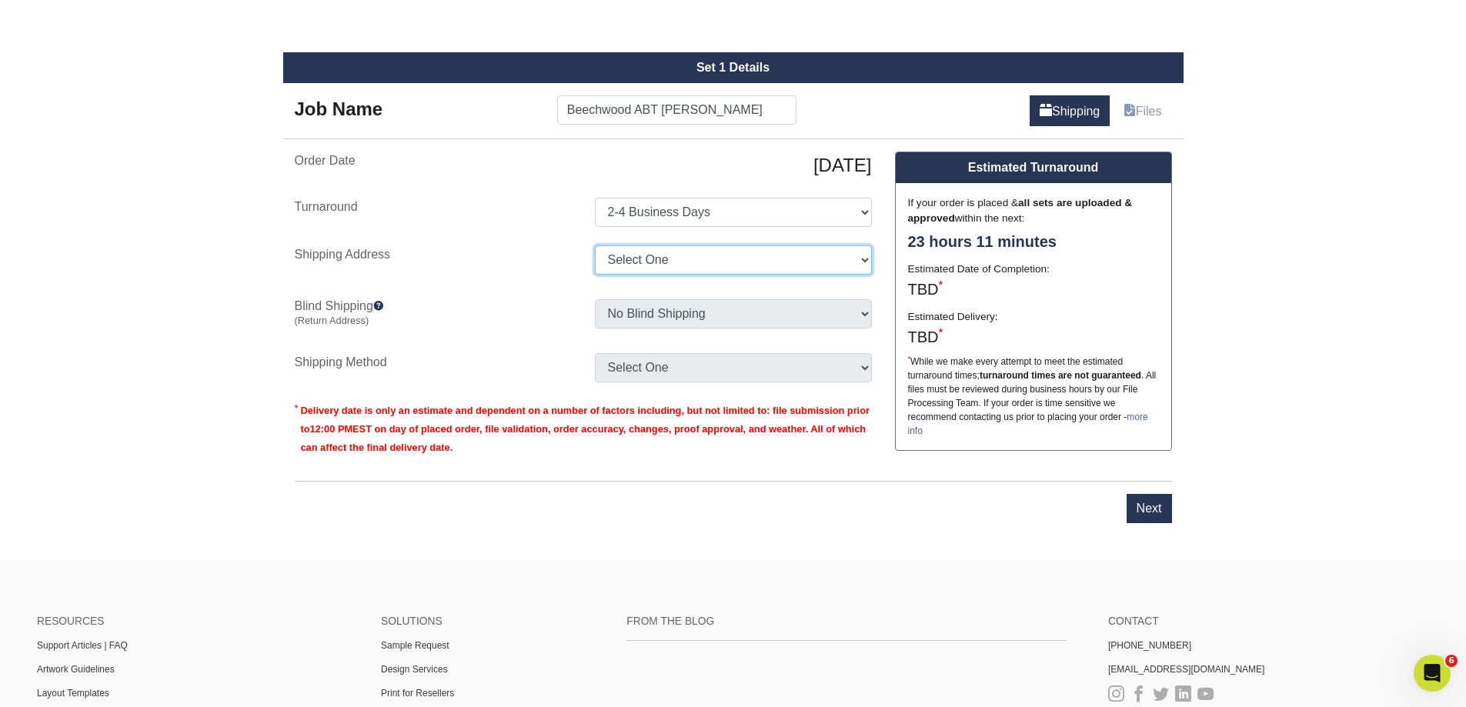
click at [682, 268] on select "Select One Beechwood Green Bay Beechwood Madison Beechwood Sales & Service Bret…" at bounding box center [733, 259] width 277 height 29
select select "36843"
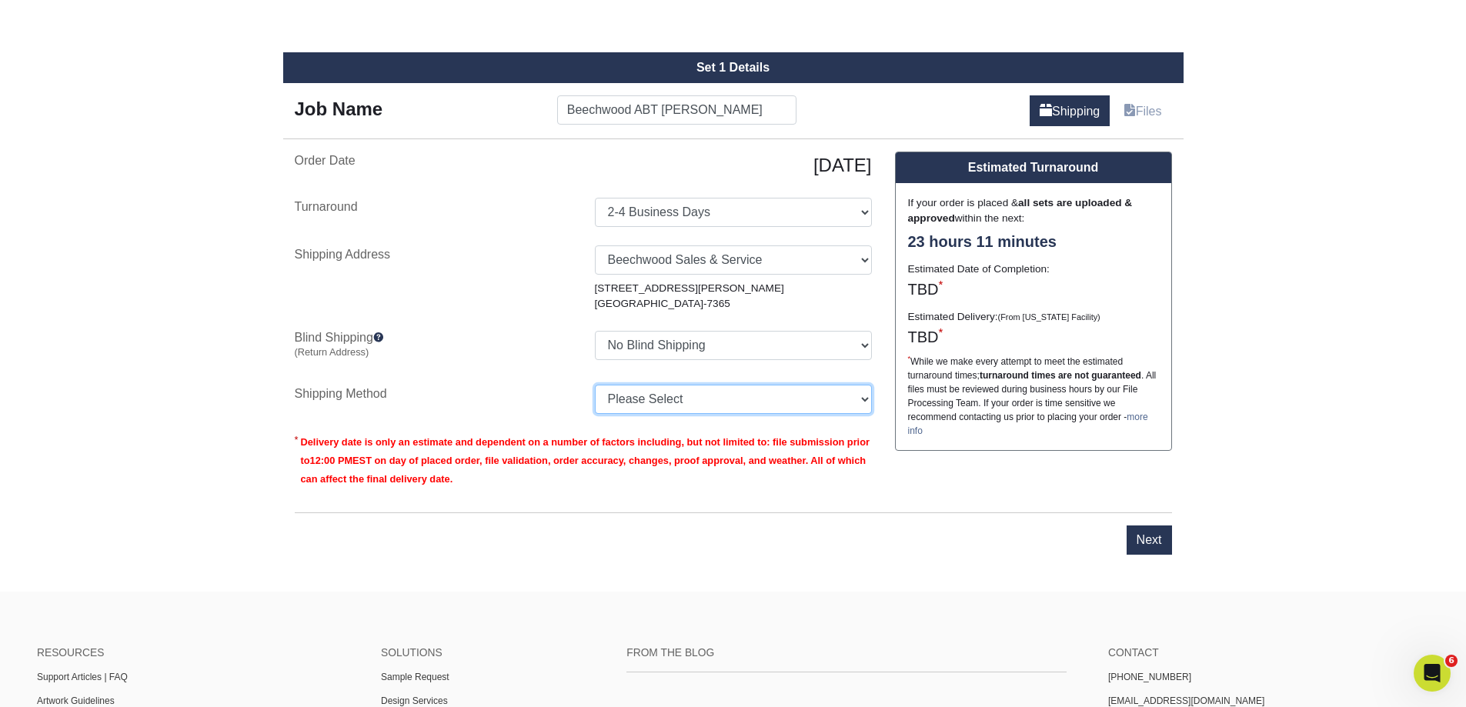
click at [798, 404] on select "Please Select Ground Shipping (+$8.96) 3 Day Shipping Service (+$15.34) 2 Day A…" at bounding box center [733, 399] width 277 height 29
select select "03"
click at [595, 385] on select "Please Select Ground Shipping (+$8.96) 3 Day Shipping Service (+$15.34) 2 Day A…" at bounding box center [733, 399] width 277 height 29
click at [1161, 542] on input "Next" at bounding box center [1148, 539] width 45 height 29
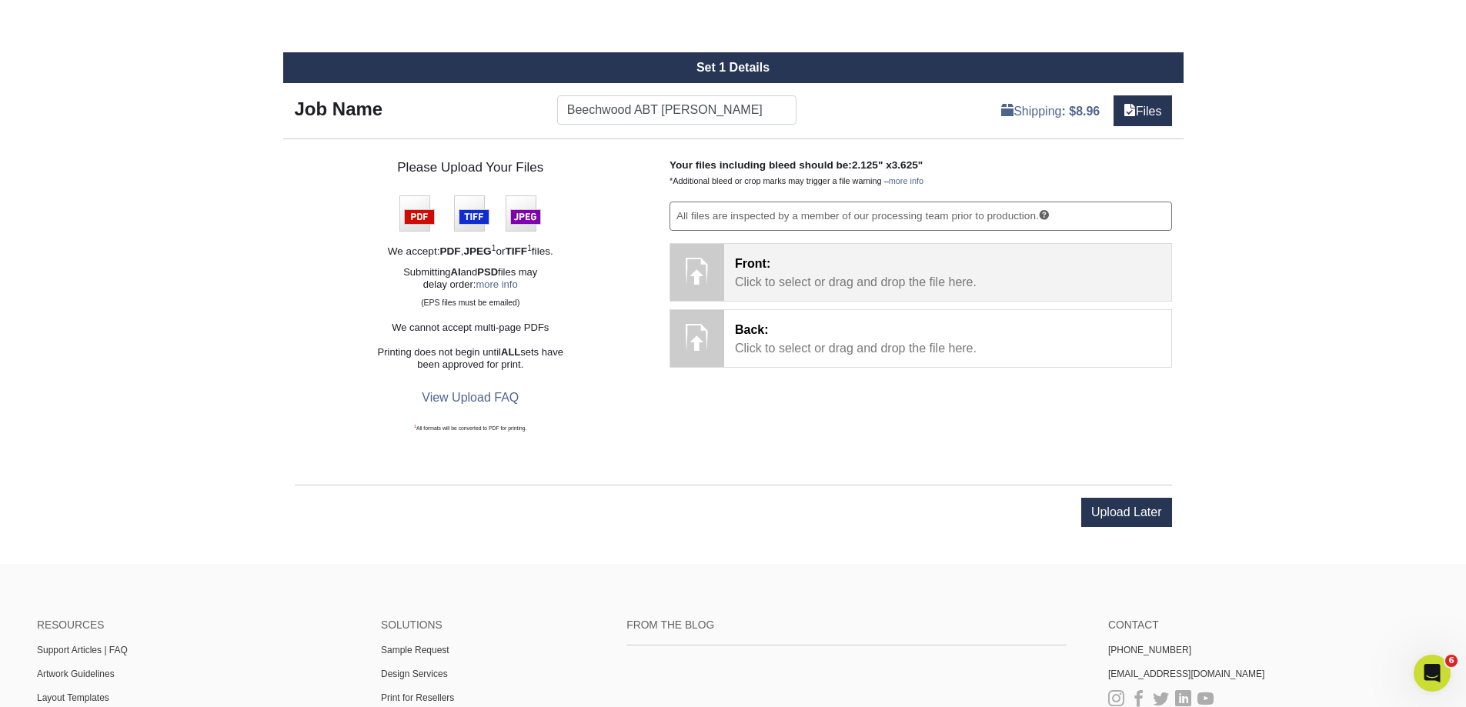
click at [797, 273] on p "Front: Click to select or drag and drop the file here." at bounding box center [947, 273] width 425 height 37
click at [711, 269] on div at bounding box center [697, 271] width 54 height 54
click at [781, 267] on p "Front: Click to select or drag and drop the file here." at bounding box center [947, 273] width 425 height 37
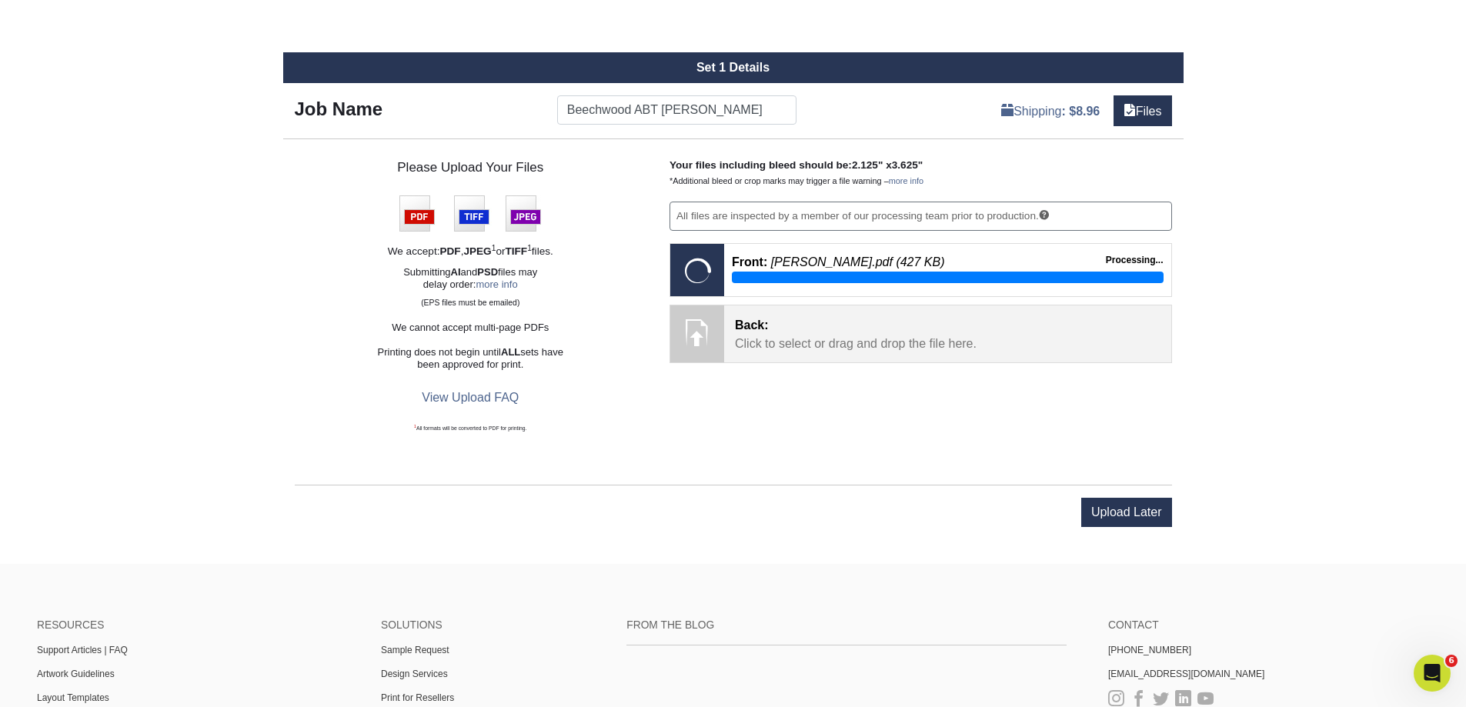
click at [772, 340] on p "Back: Click to select or drag and drop the file here." at bounding box center [947, 334] width 425 height 37
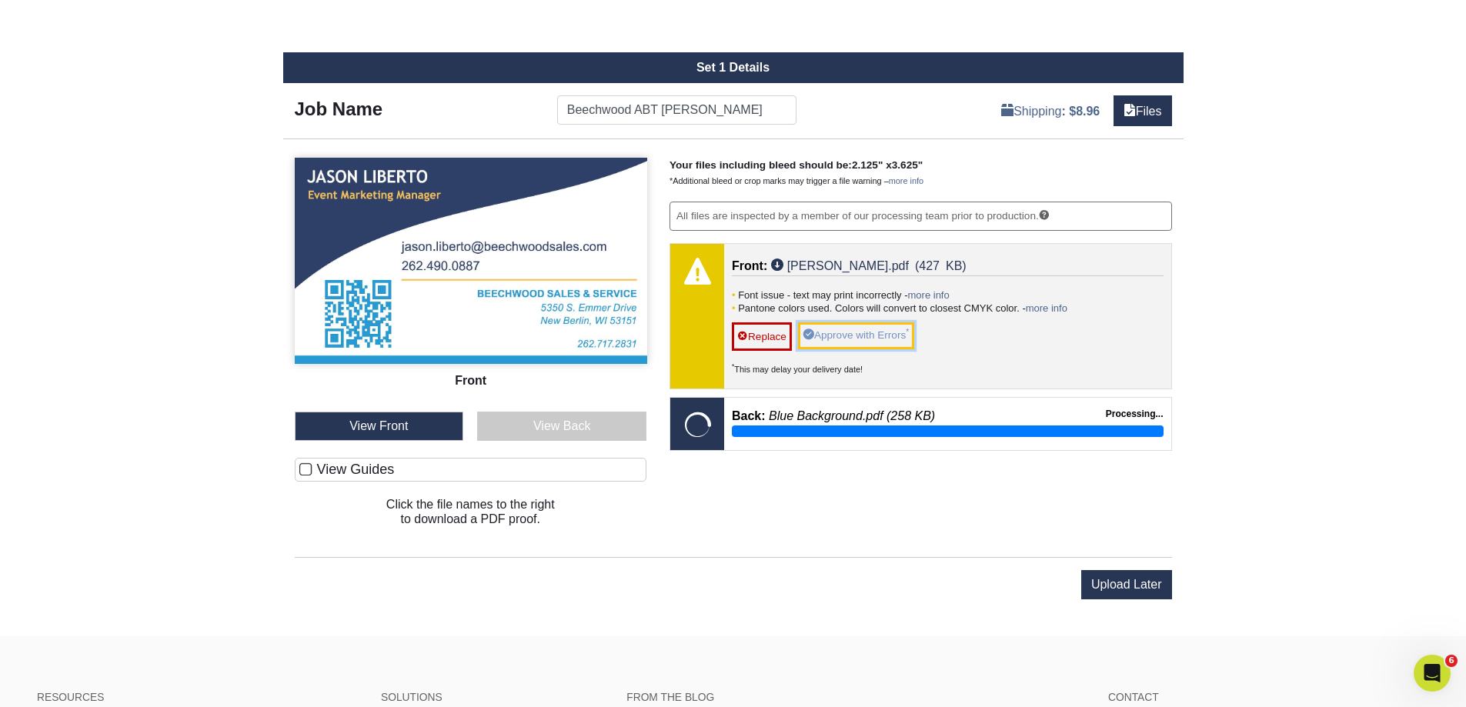
click at [908, 336] on link "Approve with Errors *" at bounding box center [856, 335] width 116 height 26
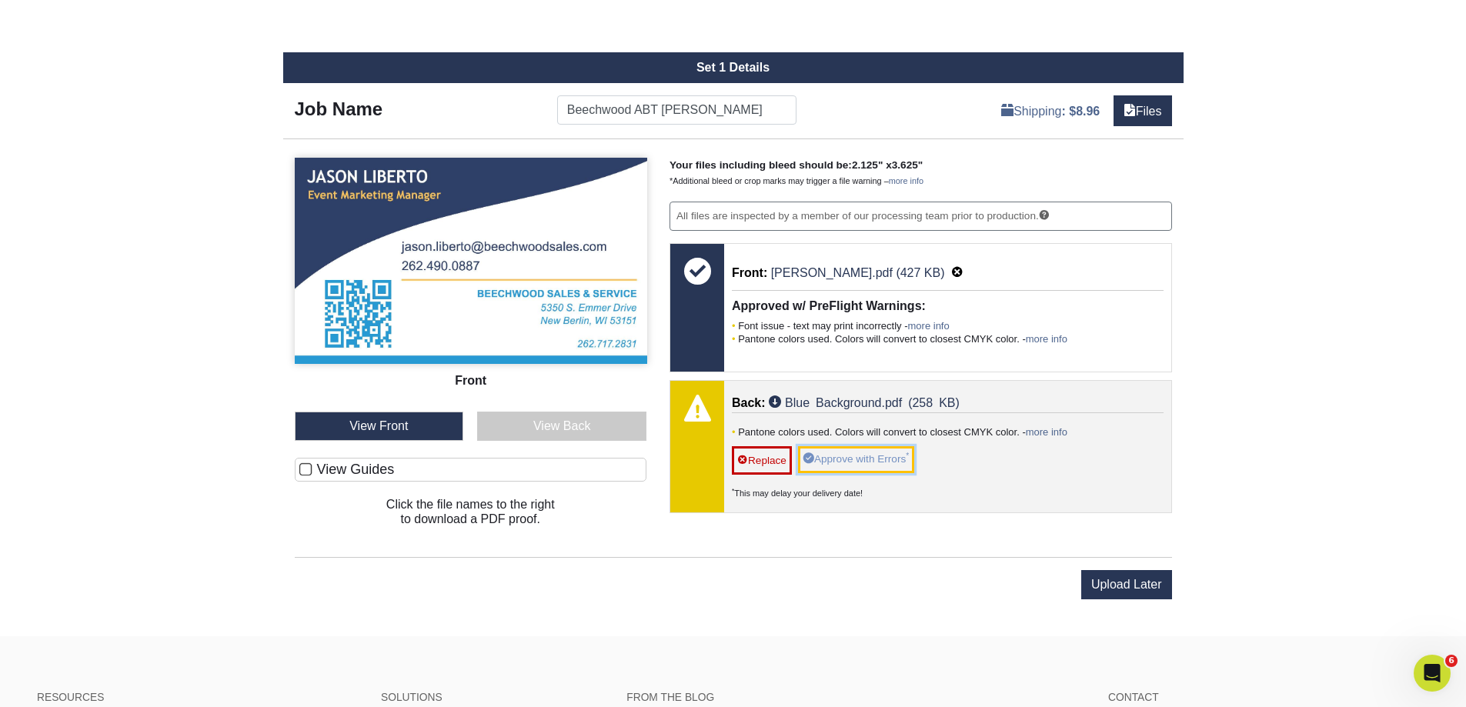
click at [906, 454] on link "Approve with Errors *" at bounding box center [856, 459] width 116 height 26
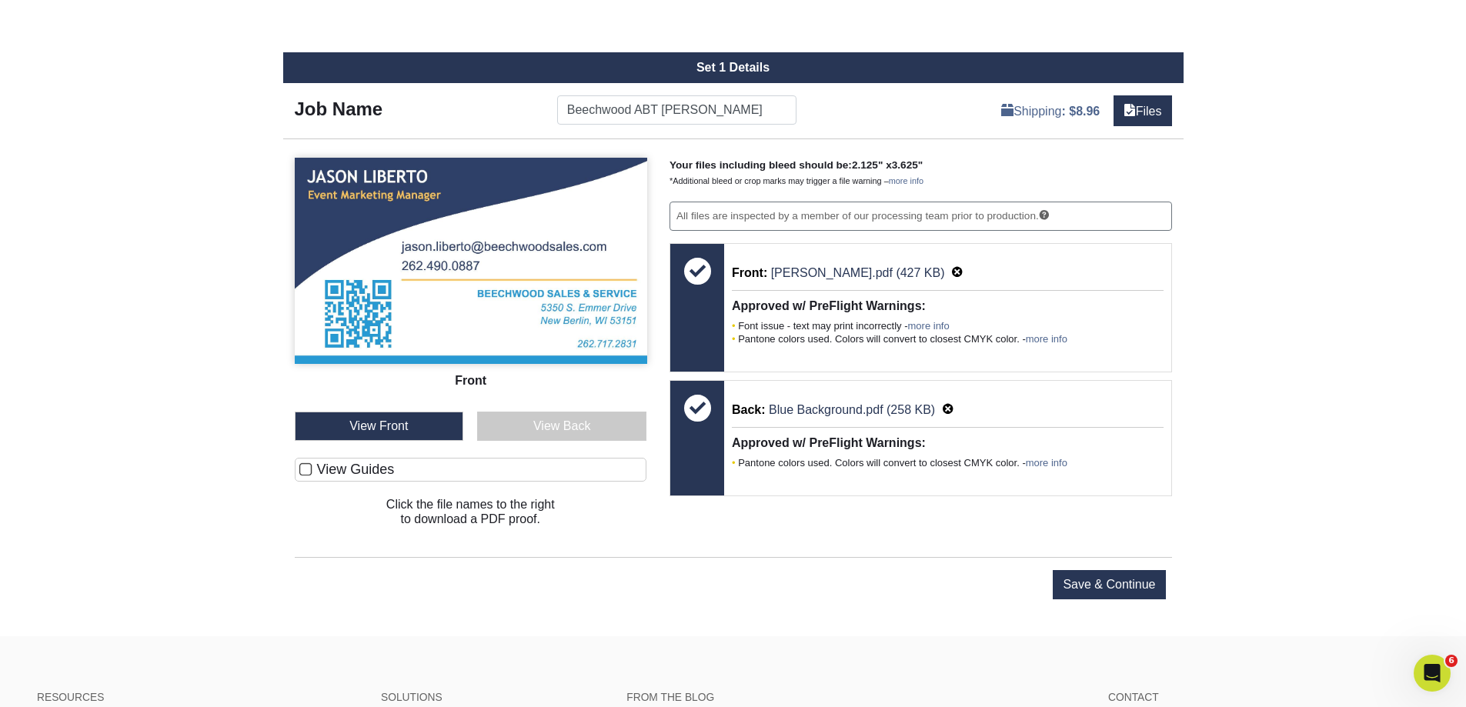
click at [499, 417] on div "View Back" at bounding box center [561, 426] width 169 height 29
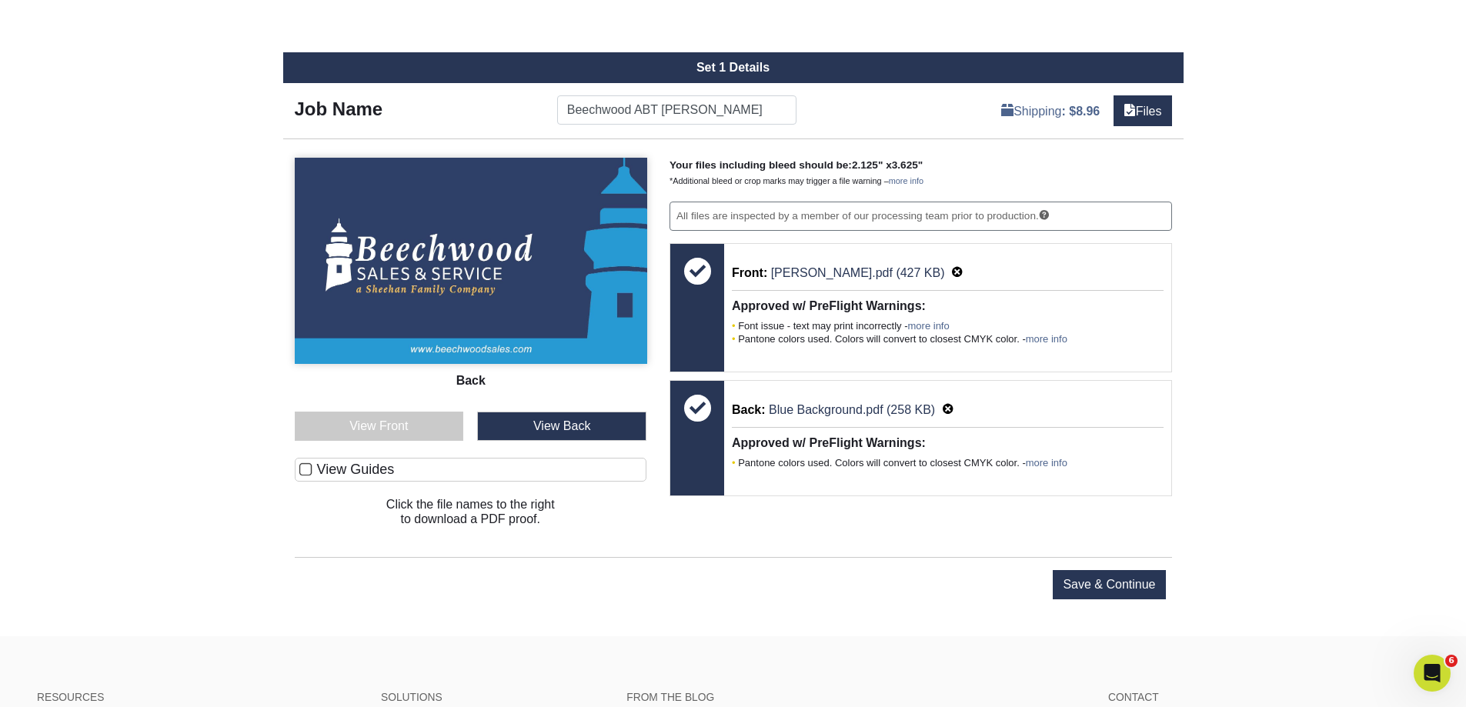
click at [425, 434] on div "View Front" at bounding box center [379, 426] width 169 height 29
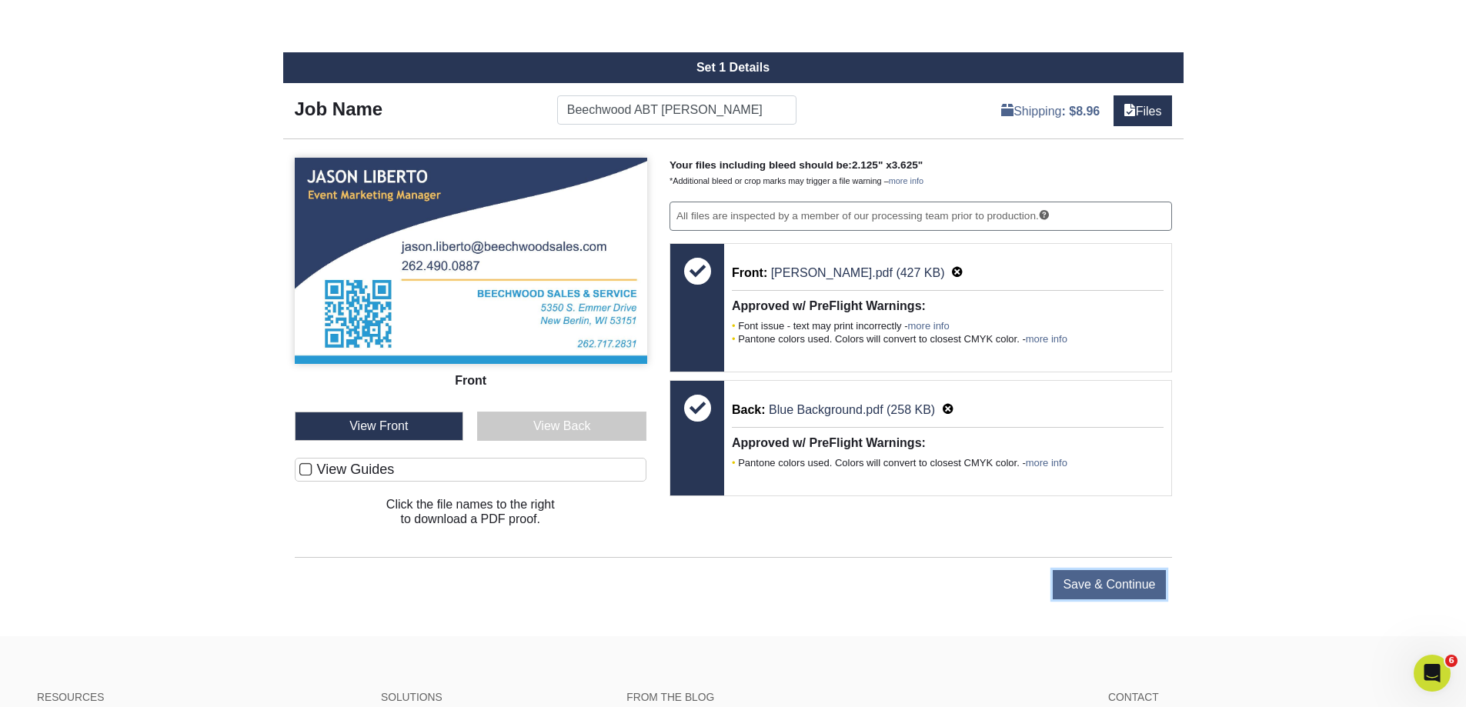
click at [1076, 584] on input "Save & Continue" at bounding box center [1108, 584] width 112 height 29
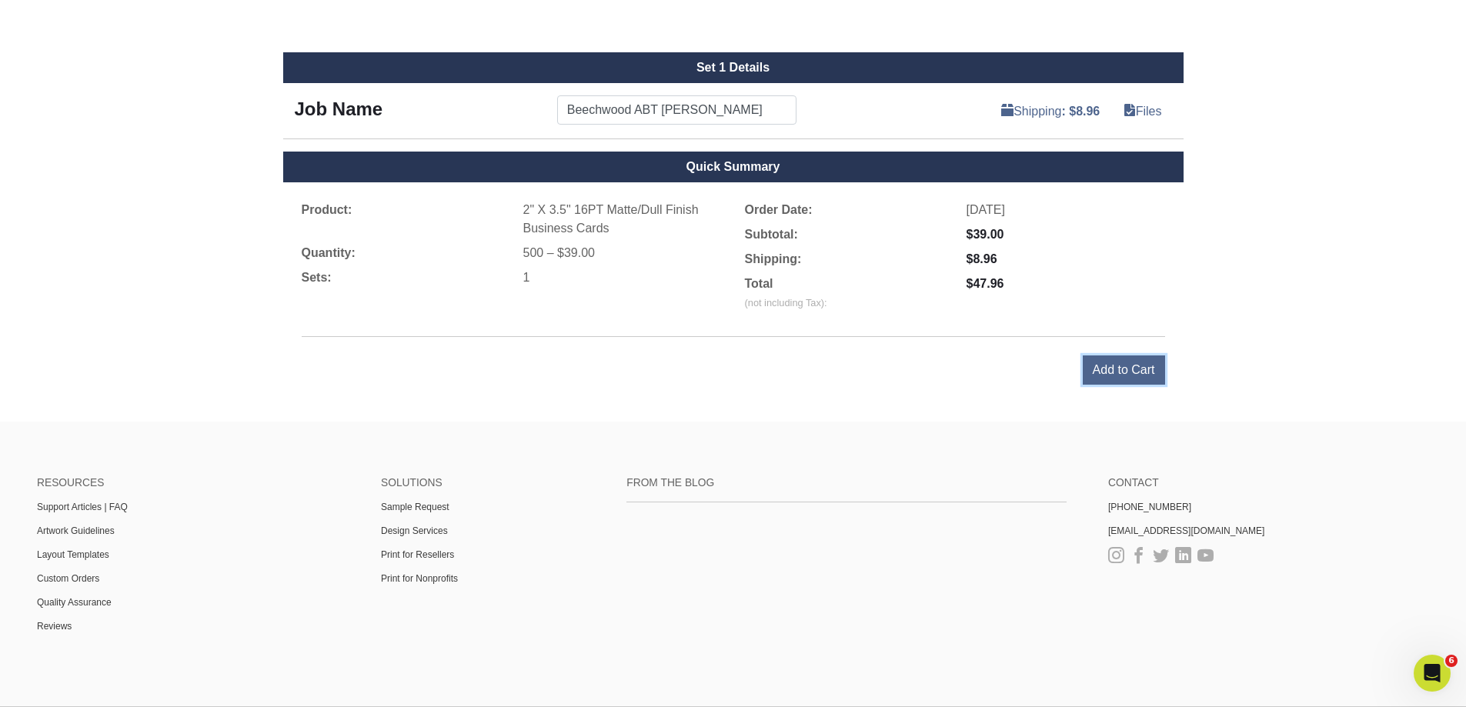
click at [1115, 362] on input "Add to Cart" at bounding box center [1123, 369] width 82 height 29
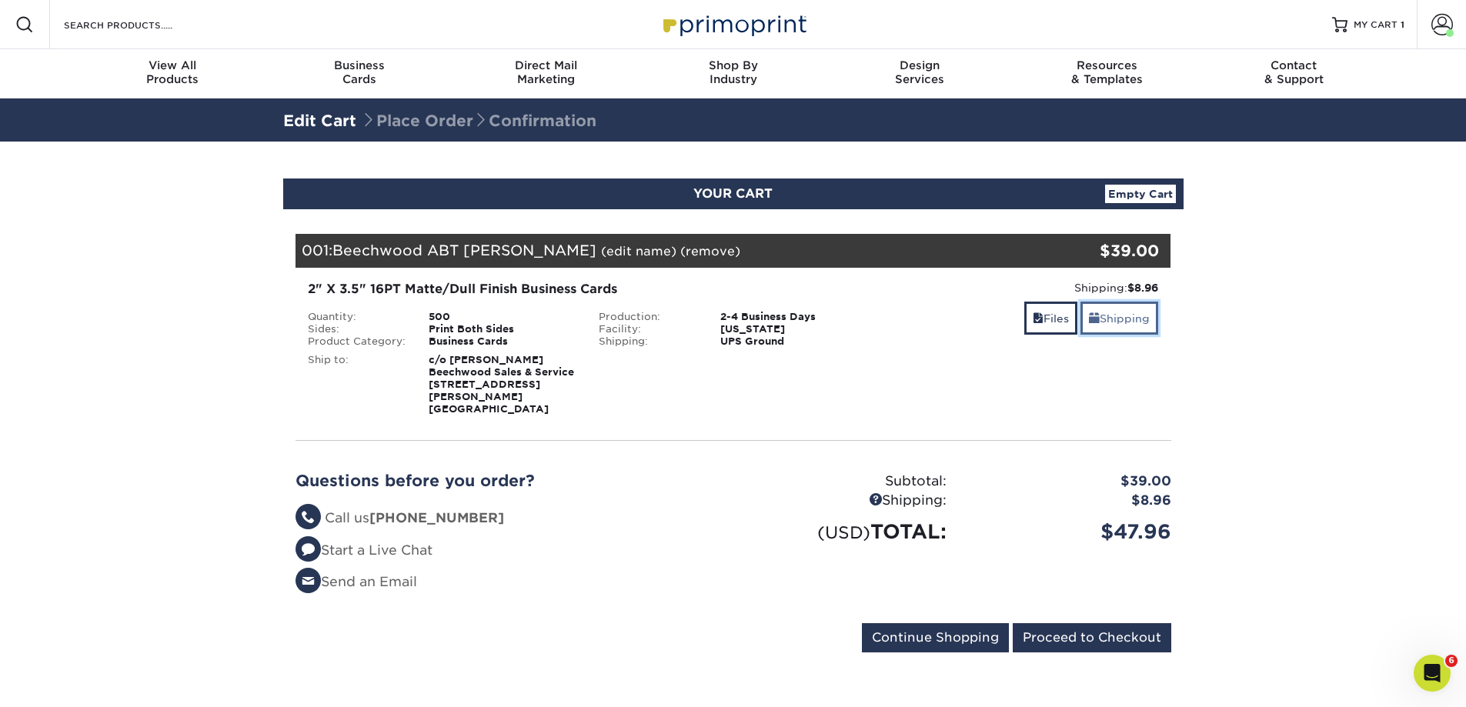
click at [1111, 309] on link "Shipping" at bounding box center [1119, 318] width 78 height 33
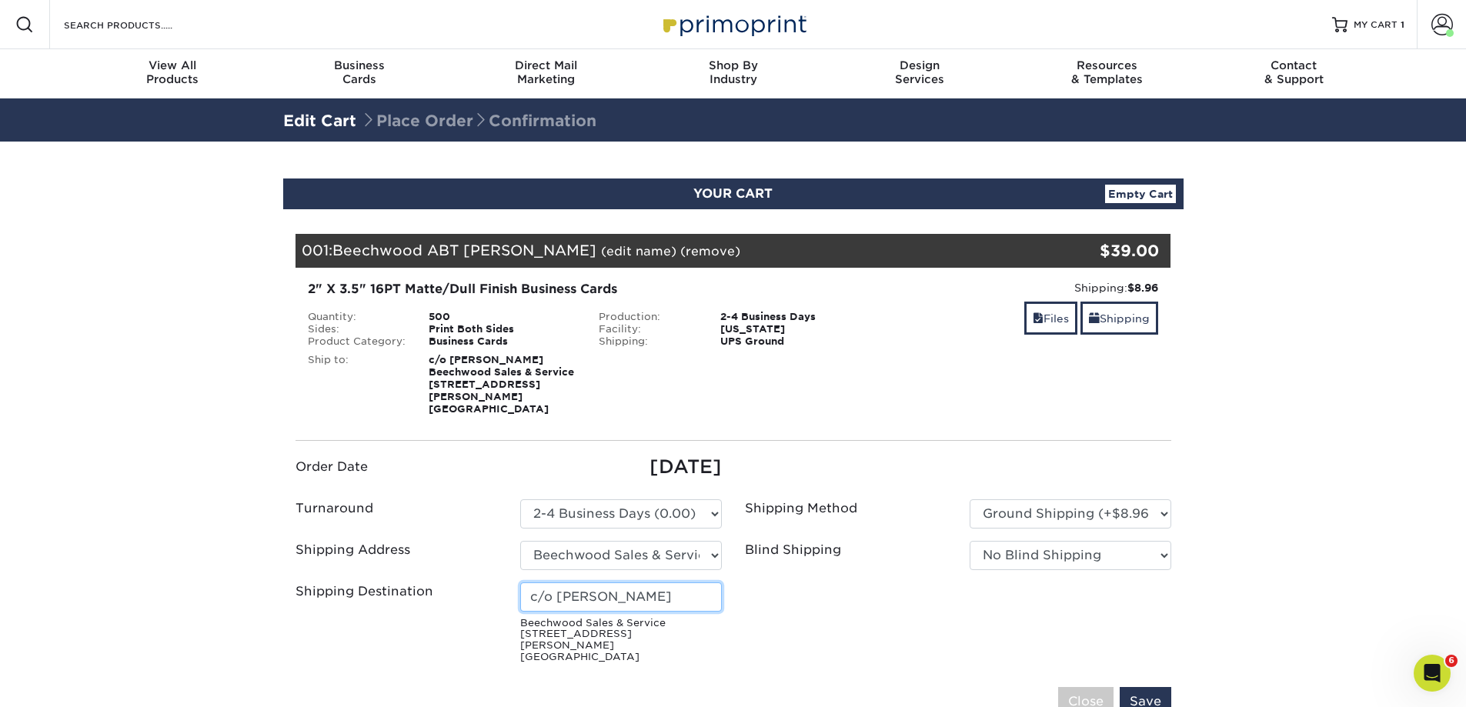
drag, startPoint x: 651, startPoint y: 585, endPoint x: 555, endPoint y: 585, distance: 95.4
click at [555, 585] on input "c/o [PERSON_NAME]" at bounding box center [621, 596] width 202 height 29
type input "c/o [PERSON_NAME]"
click at [805, 622] on ul "Order Date [DATE] Turnaround Please Select Select One" at bounding box center [733, 561] width 899 height 216
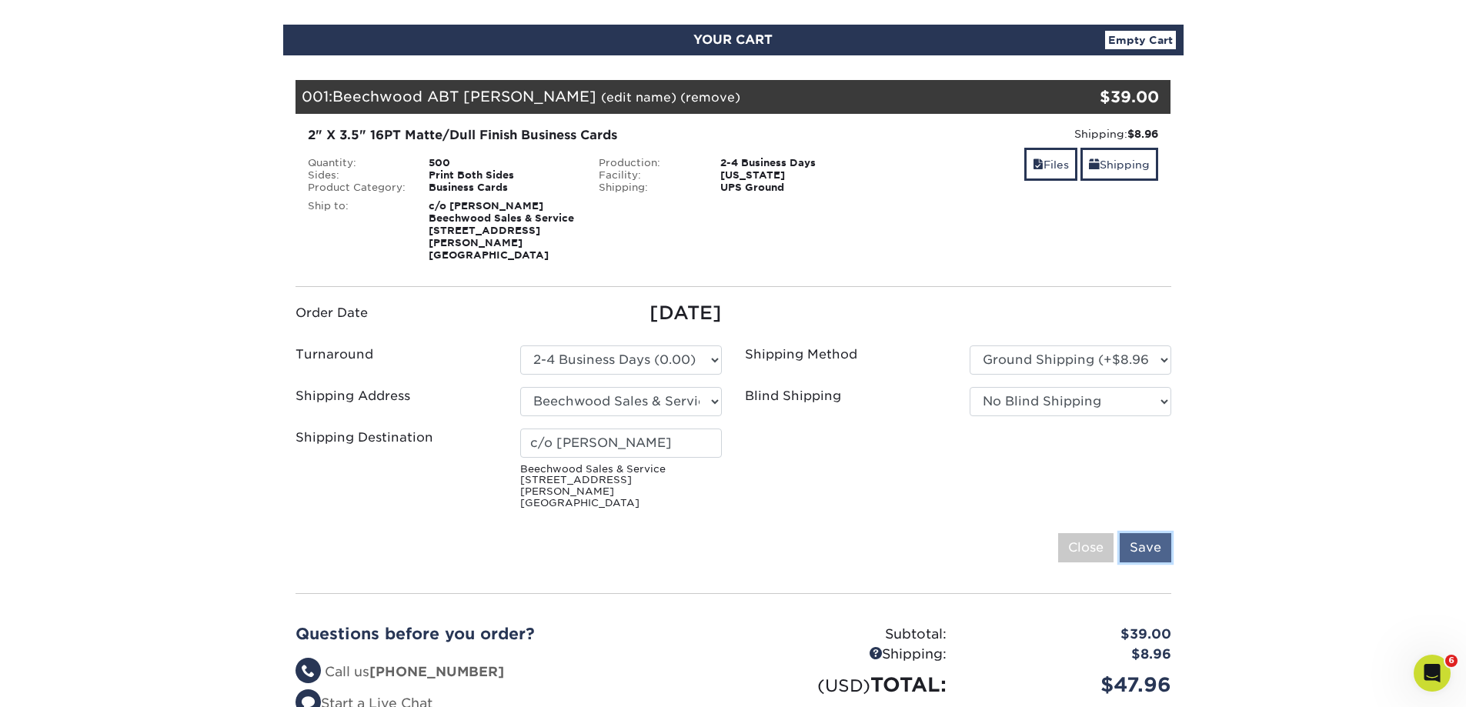
click at [1145, 533] on input "Save" at bounding box center [1145, 547] width 52 height 29
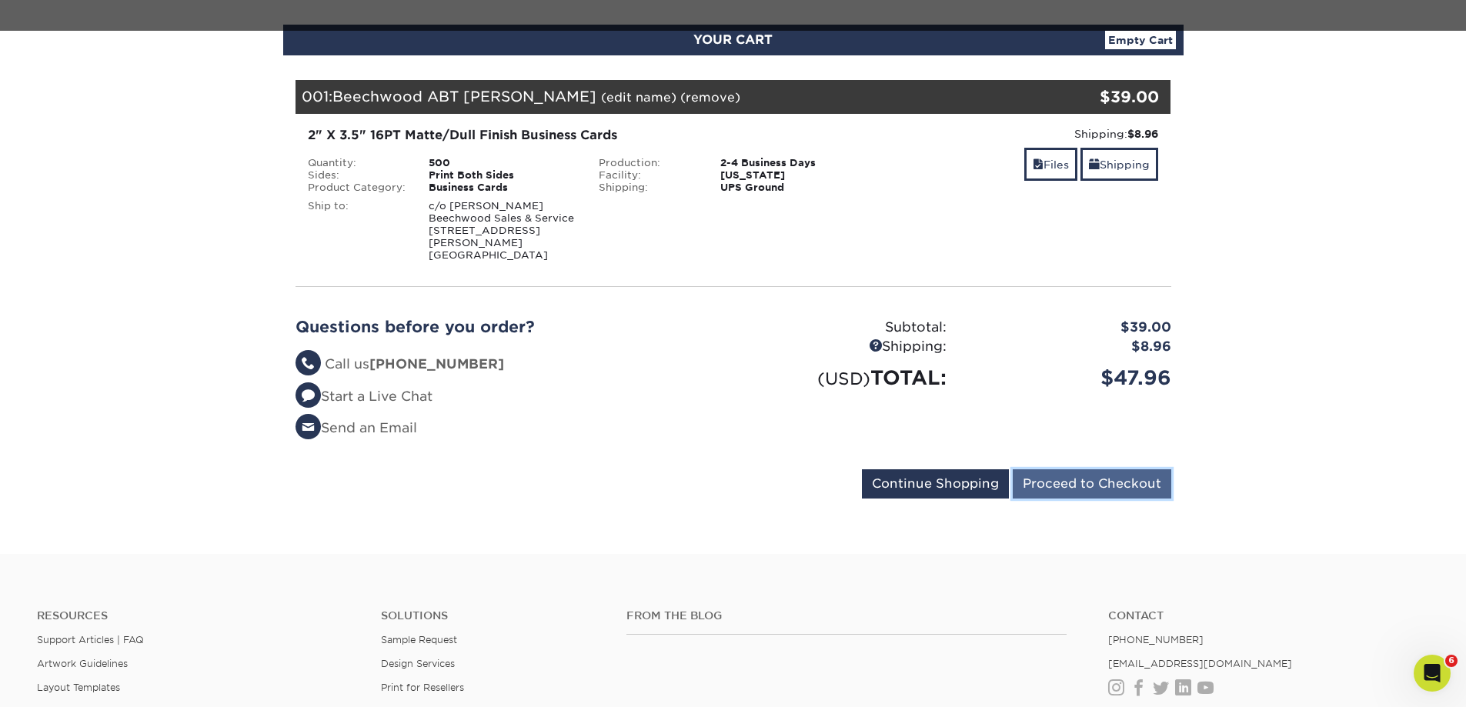
click at [1074, 469] on input "Proceed to Checkout" at bounding box center [1091, 483] width 158 height 29
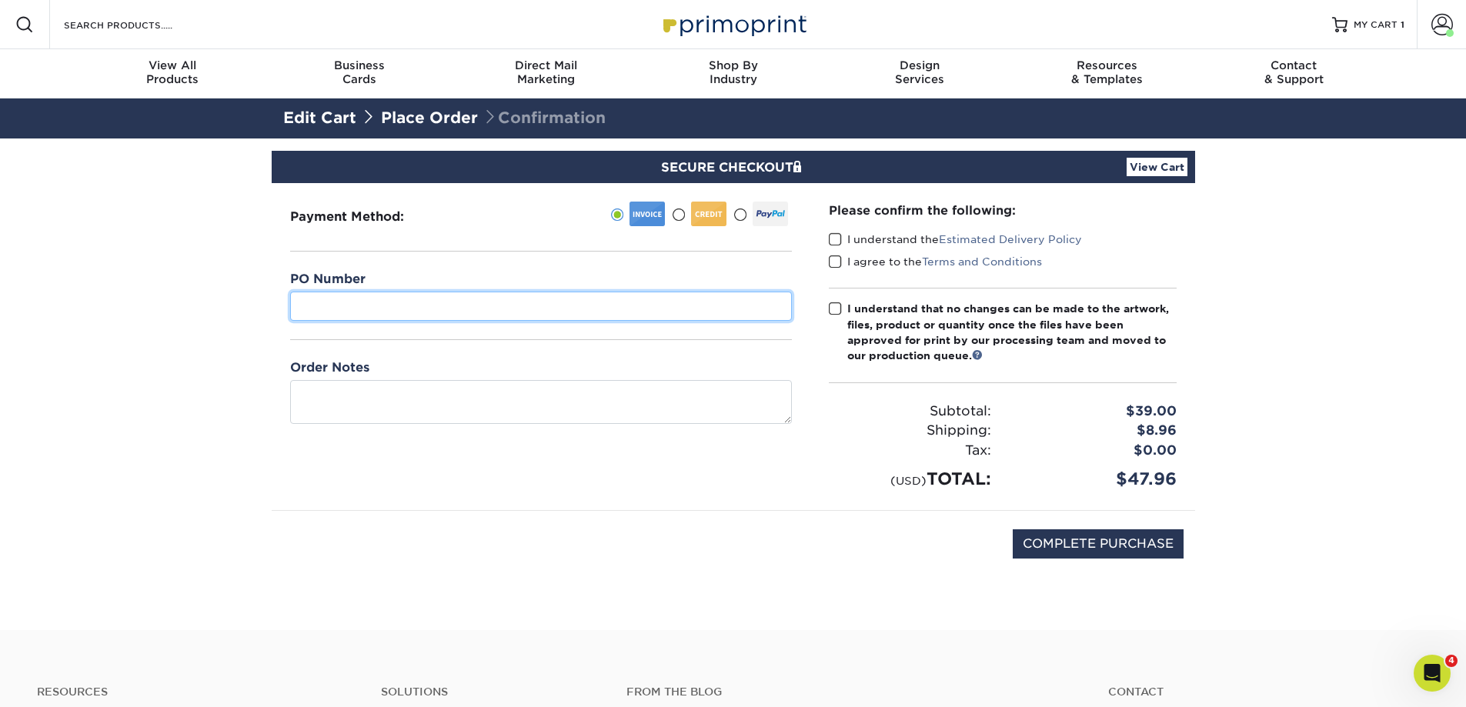
click at [384, 314] on input "text" at bounding box center [541, 306] width 502 height 29
type input "Beechwood"
click at [1072, 549] on input "COMPLETE PURCHASE" at bounding box center [1097, 543] width 171 height 29
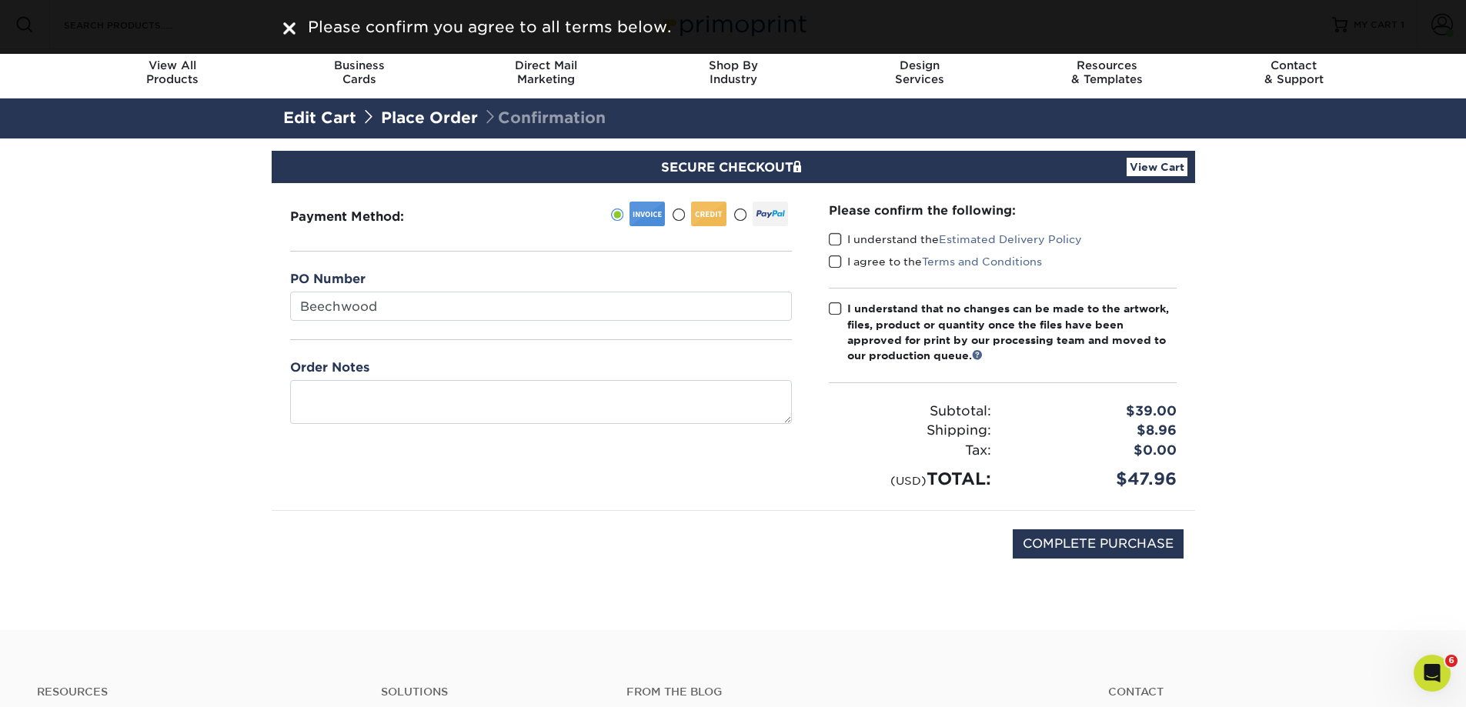
click at [833, 238] on span at bounding box center [835, 239] width 13 height 15
click at [0, 0] on input "I understand the Estimated Delivery Policy" at bounding box center [0, 0] width 0 height 0
click at [829, 259] on span at bounding box center [835, 262] width 13 height 15
click at [0, 0] on input "I agree to the Terms and Conditions" at bounding box center [0, 0] width 0 height 0
click at [829, 305] on span at bounding box center [835, 309] width 13 height 15
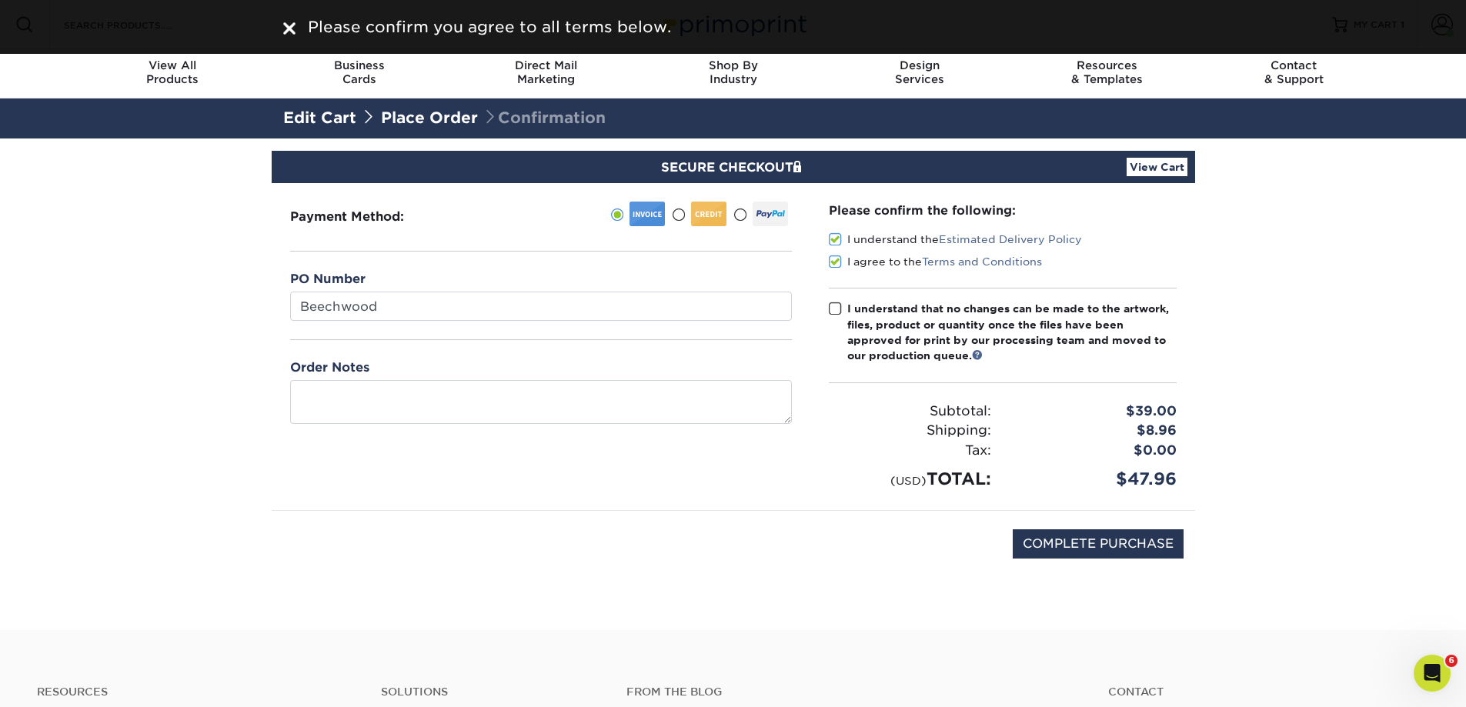
click at [0, 0] on input "I understand that no changes can be made to the artwork, files, product or quan…" at bounding box center [0, 0] width 0 height 0
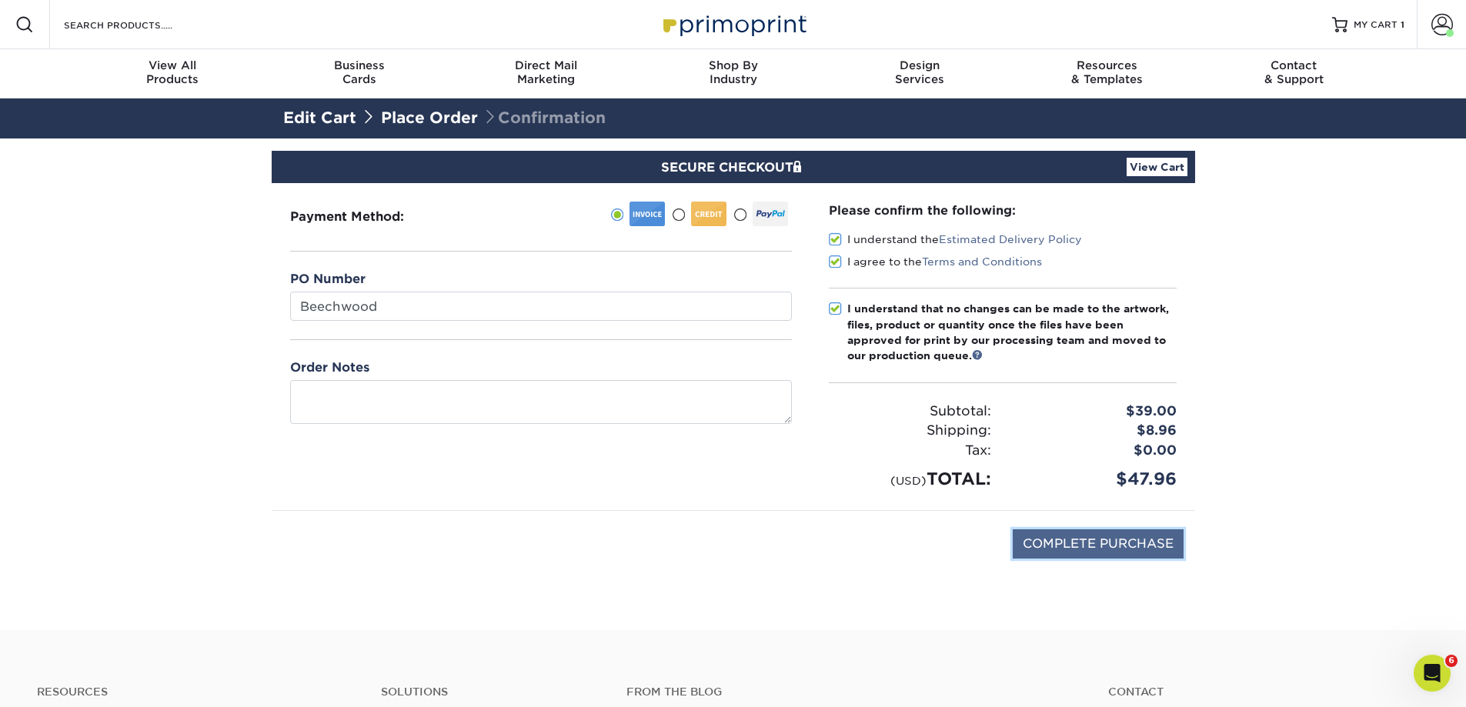
click at [1072, 545] on input "COMPLETE PURCHASE" at bounding box center [1097, 543] width 171 height 29
type input "PROCESSING, PLEASE WAIT..."
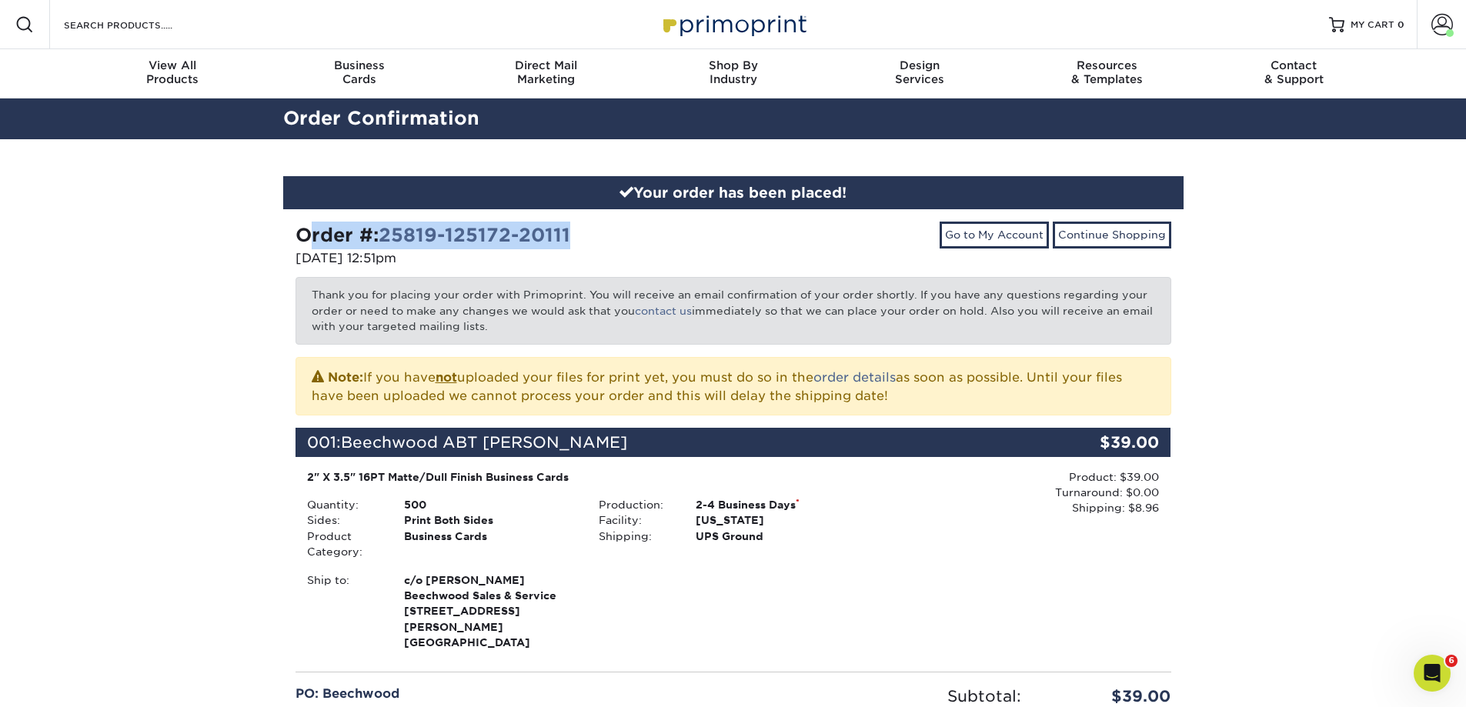
drag, startPoint x: 575, startPoint y: 238, endPoint x: 292, endPoint y: 243, distance: 283.2
click at [292, 243] on div "Order #: 25819-125172-20111 [DATE] 12:51pm" at bounding box center [508, 246] width 449 height 49
copy strong "Order #: 25819-125172-20111"
